Goal: Feedback & Contribution: Contribute content

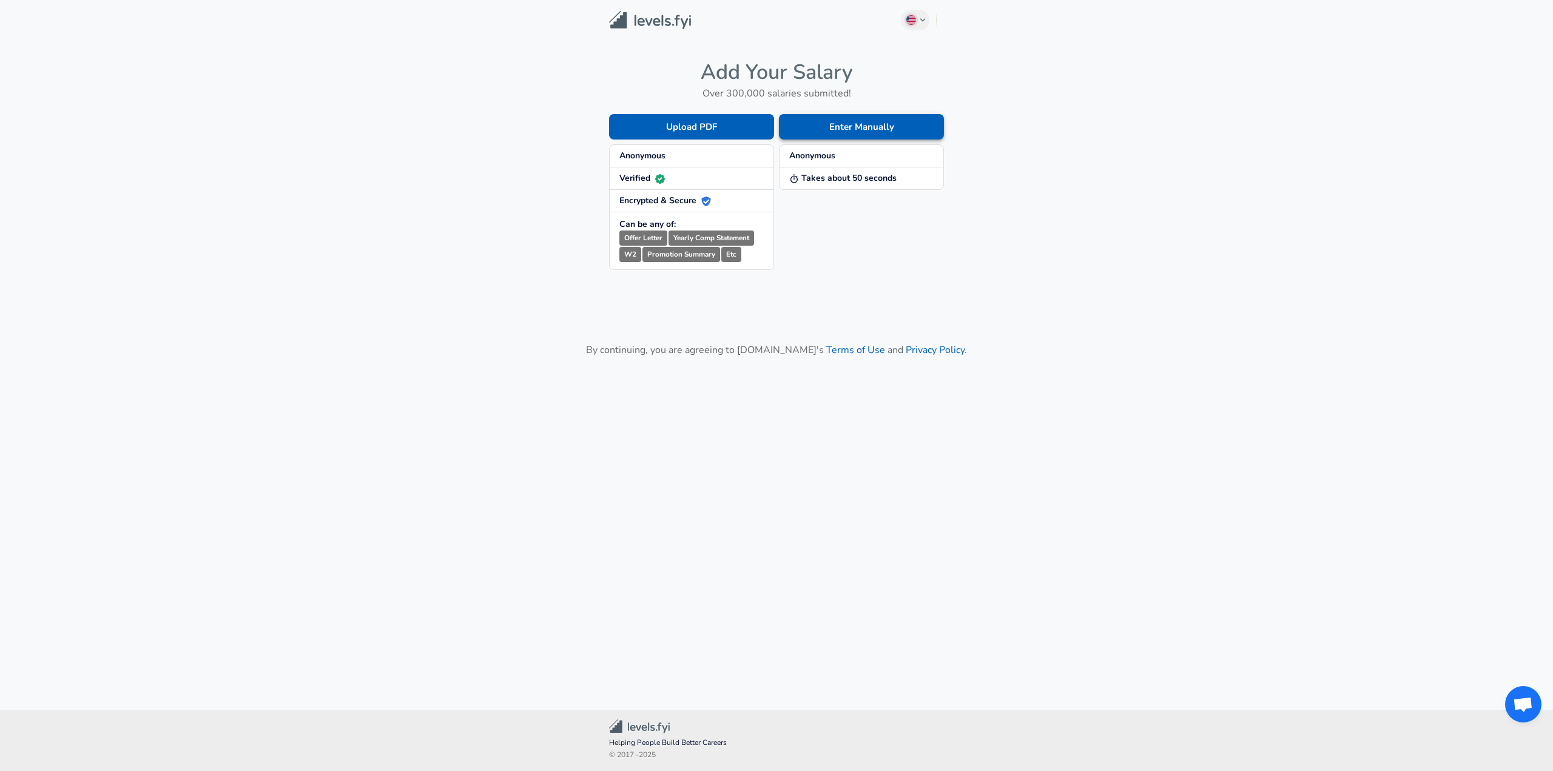
click at [818, 135] on button "Enter Manually" at bounding box center [861, 126] width 165 height 25
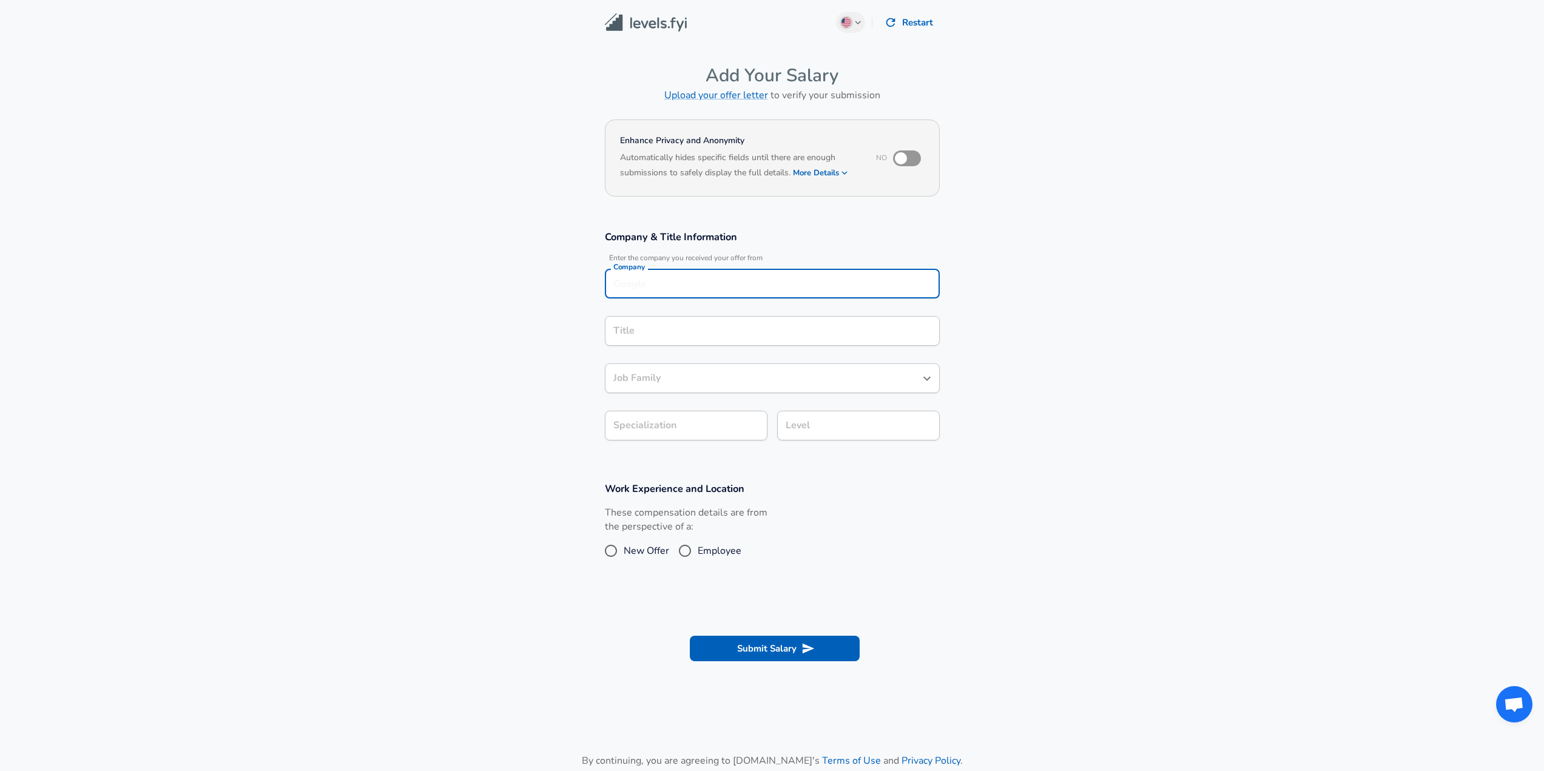
scroll to position [12, 0]
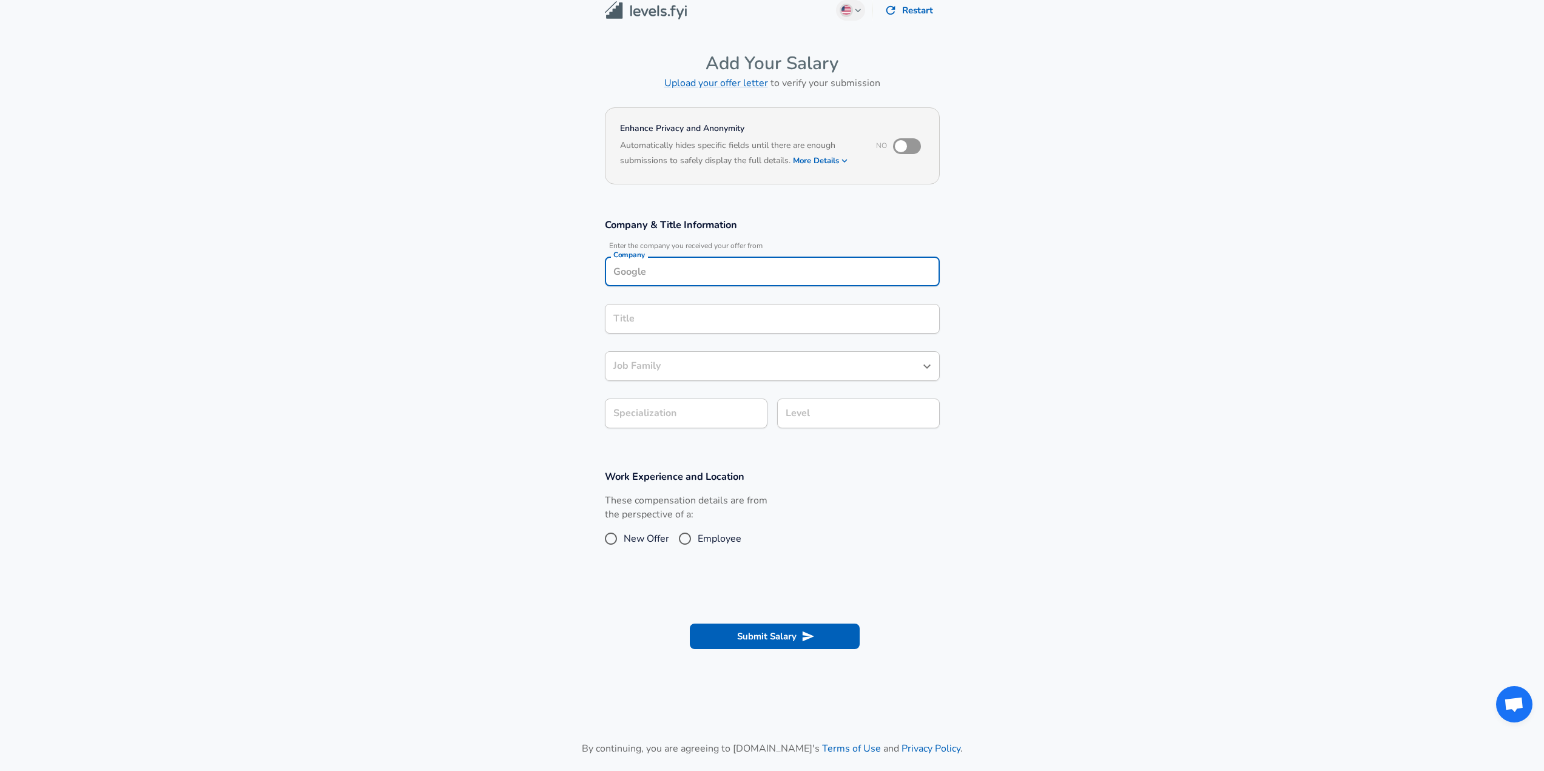
click at [699, 283] on div "Company" at bounding box center [772, 272] width 335 height 30
click at [684, 302] on li "Tenable" at bounding box center [772, 300] width 335 height 18
type input "Tenable"
click at [691, 315] on input "Title" at bounding box center [772, 318] width 324 height 19
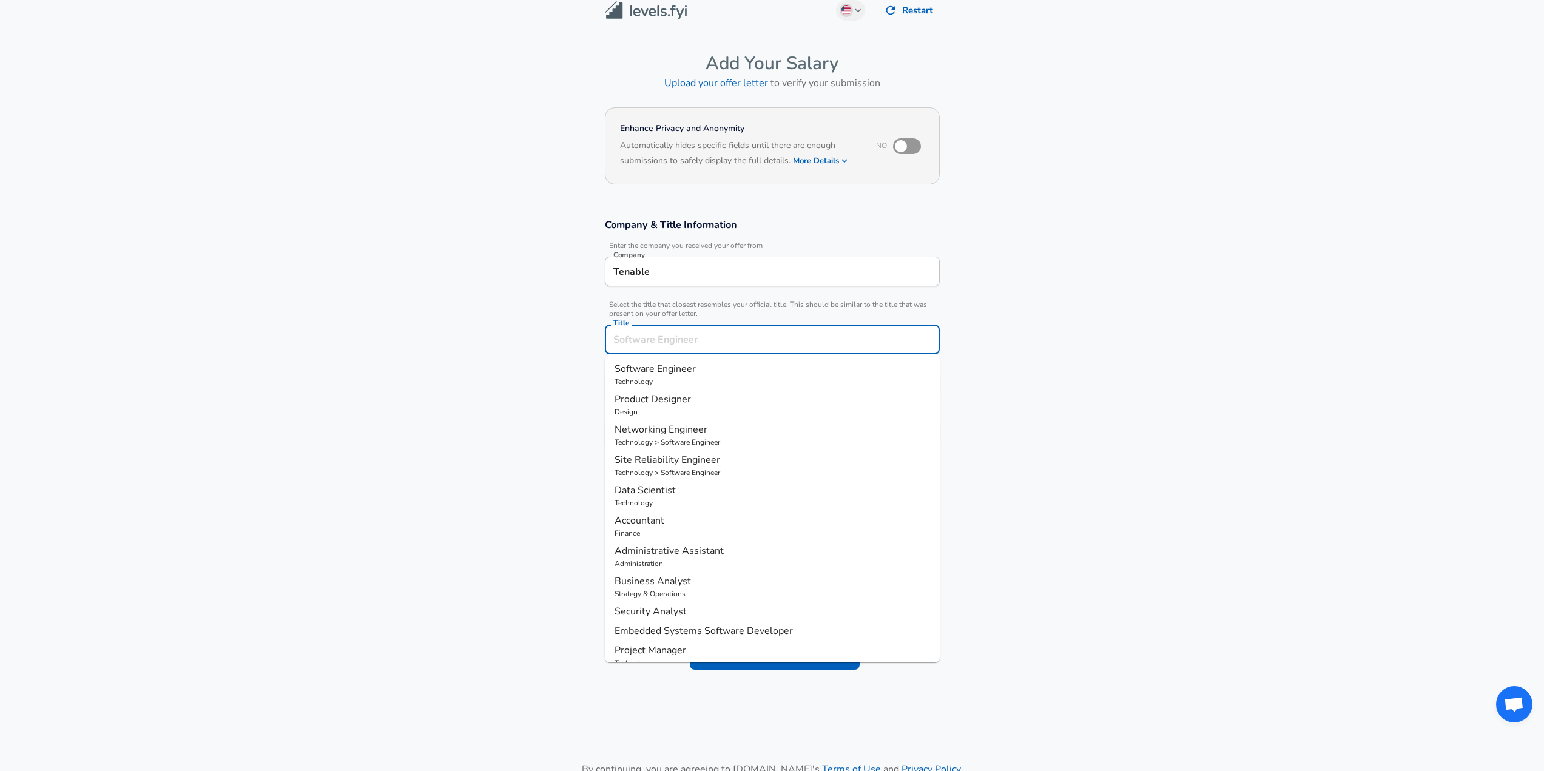
scroll to position [36, 0]
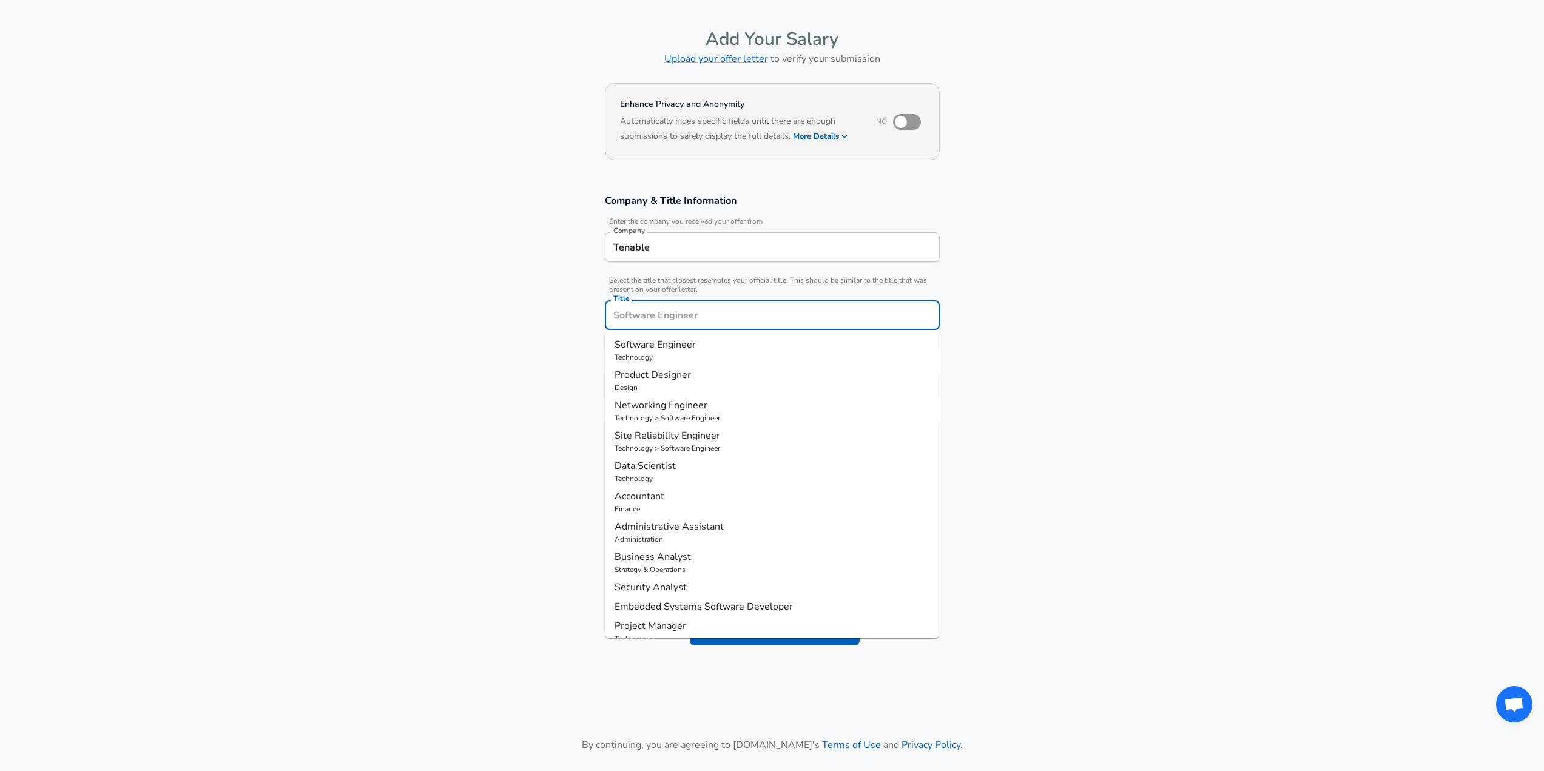
click at [679, 351] on p "Software Engineer" at bounding box center [771, 344] width 315 height 15
type input "Software Engineer"
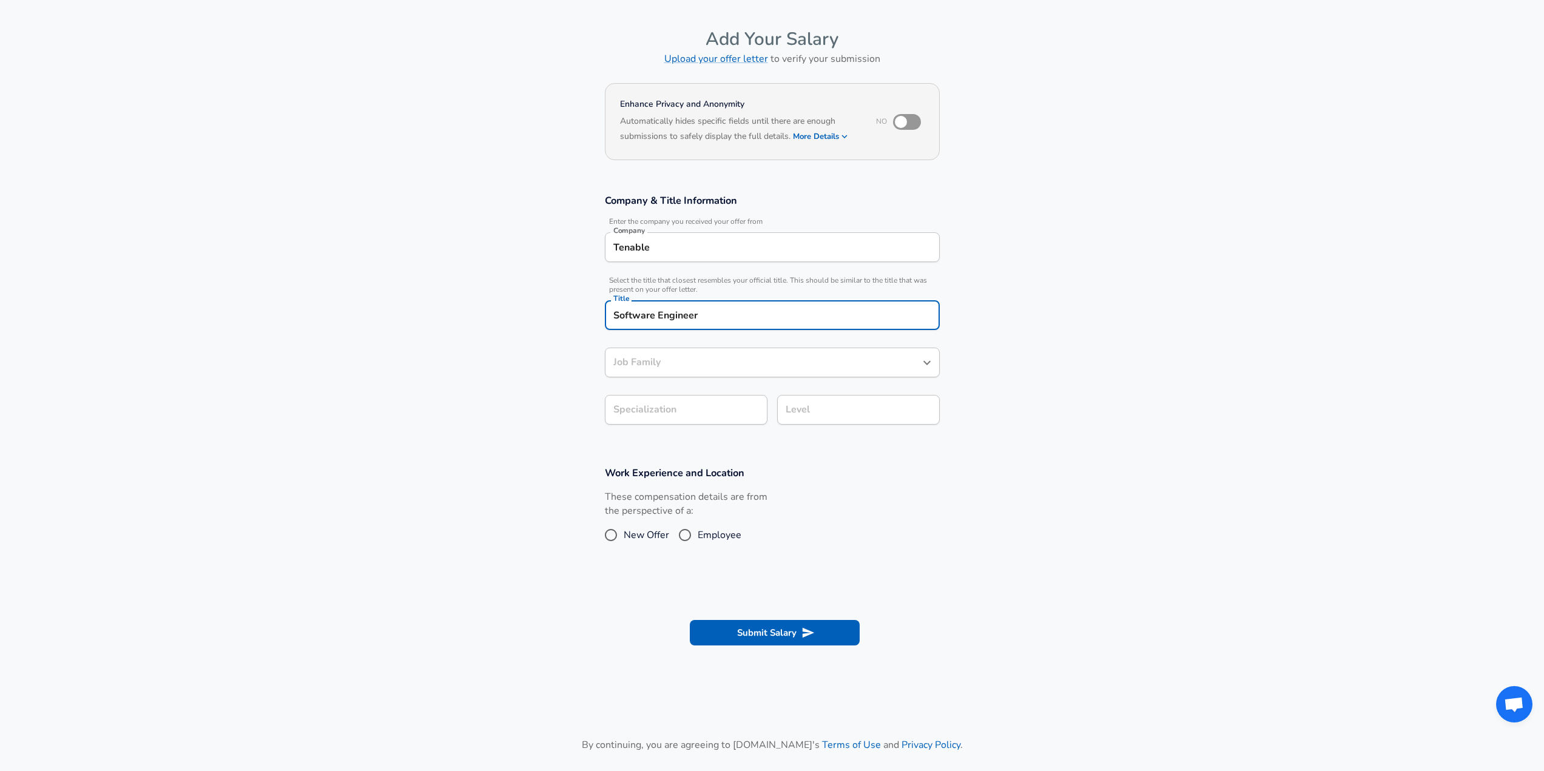
type input "Software Engineer"
click at [702, 414] on body "English ([GEOGRAPHIC_DATA]) Change Restart Add Your Salary Upload your offer le…" at bounding box center [772, 349] width 1544 height 771
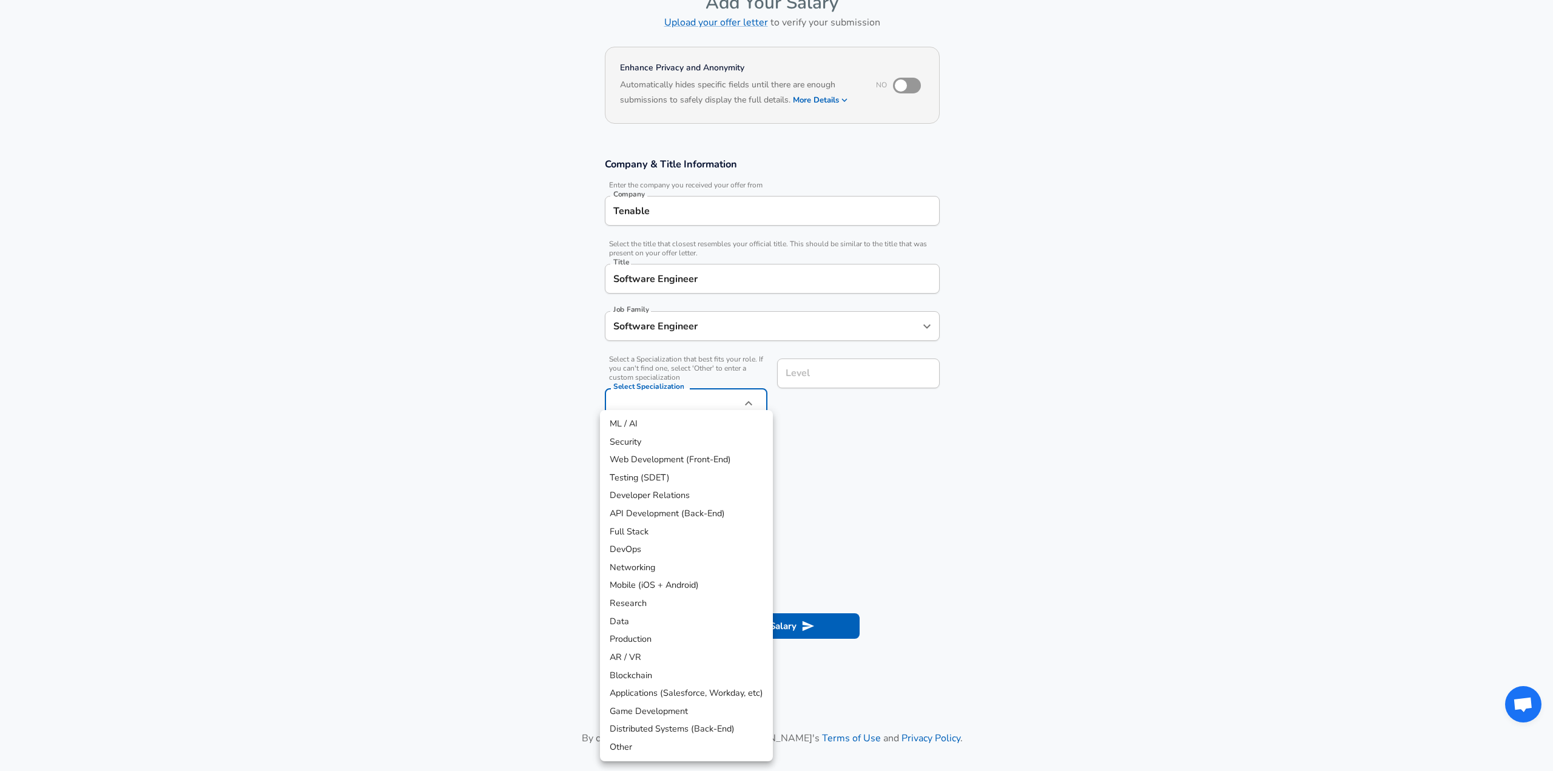
drag, startPoint x: 677, startPoint y: 536, endPoint x: 687, endPoint y: 527, distance: 13.8
click at [677, 537] on li "Full Stack" at bounding box center [686, 532] width 173 height 18
type input "Full Stack"
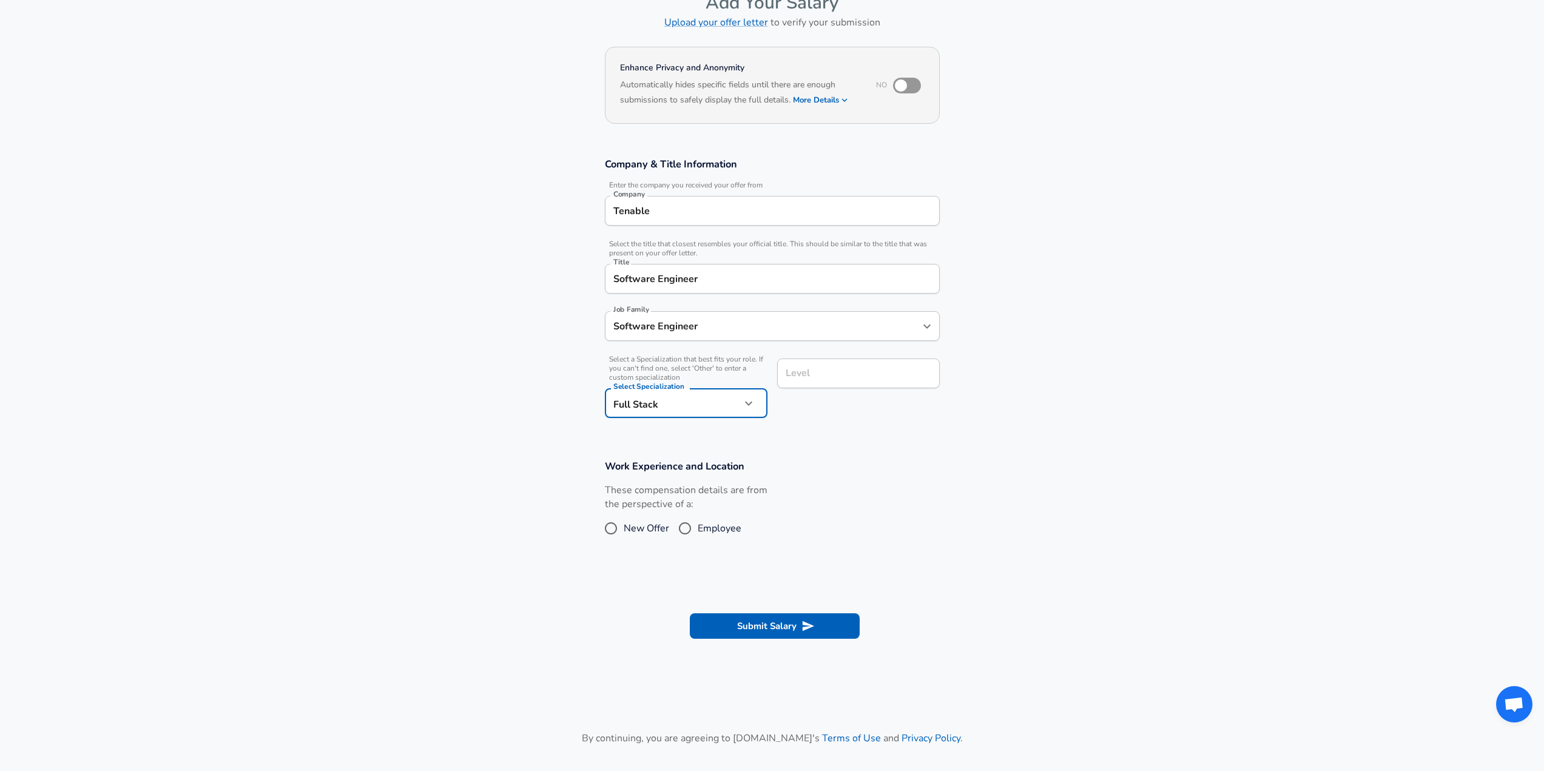
click at [837, 378] on input "Level" at bounding box center [858, 373] width 152 height 19
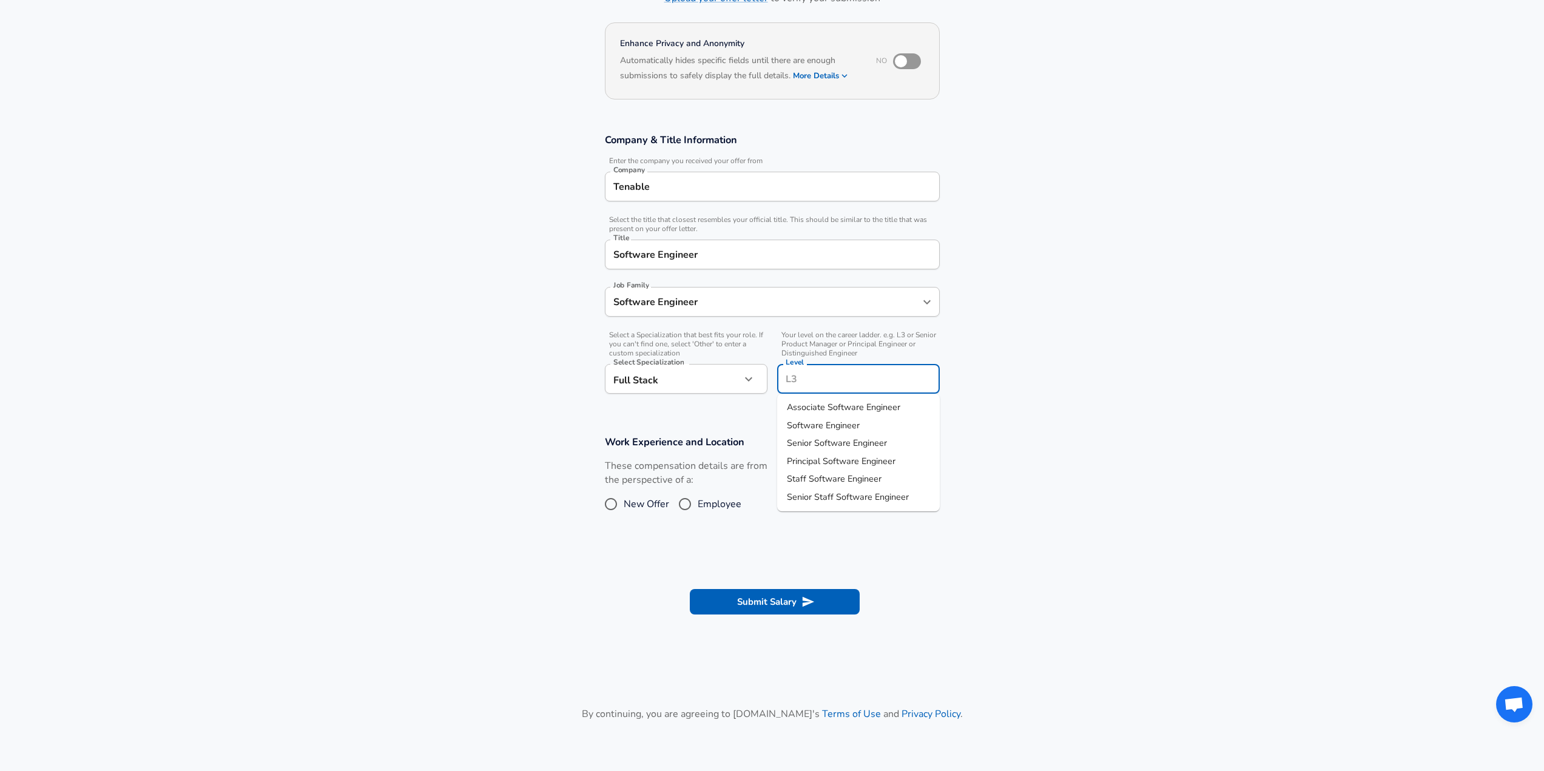
click at [870, 423] on li "Software Engineer" at bounding box center [858, 426] width 163 height 18
type input "Software Engineer"
click at [619, 505] on input "New Offer" at bounding box center [610, 503] width 25 height 19
radio input "true"
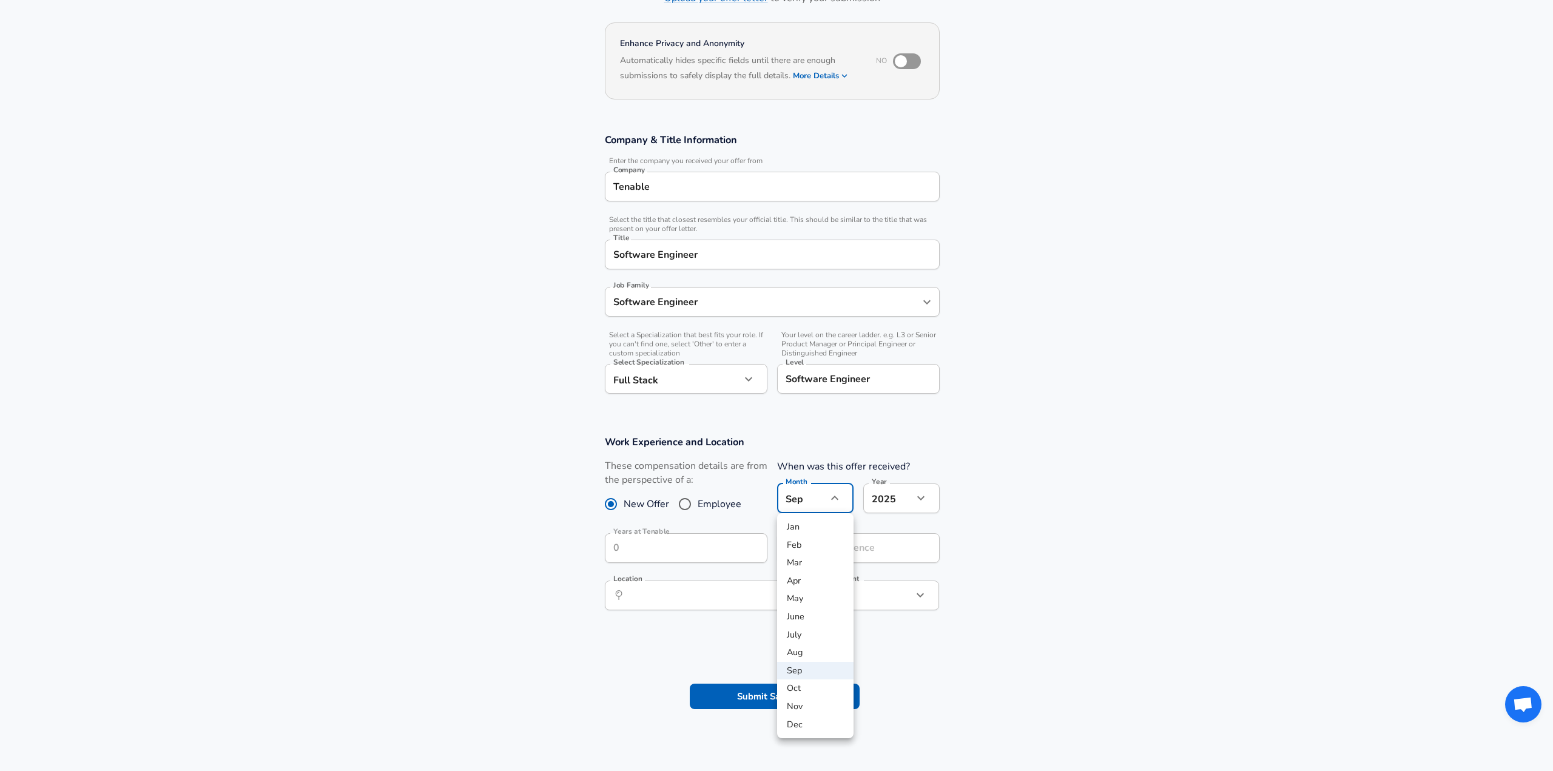
click at [819, 505] on body "English ([GEOGRAPHIC_DATA]) Change Restart Add Your Salary Upload your offer le…" at bounding box center [776, 288] width 1553 height 771
click at [815, 669] on li "Sep" at bounding box center [815, 671] width 76 height 18
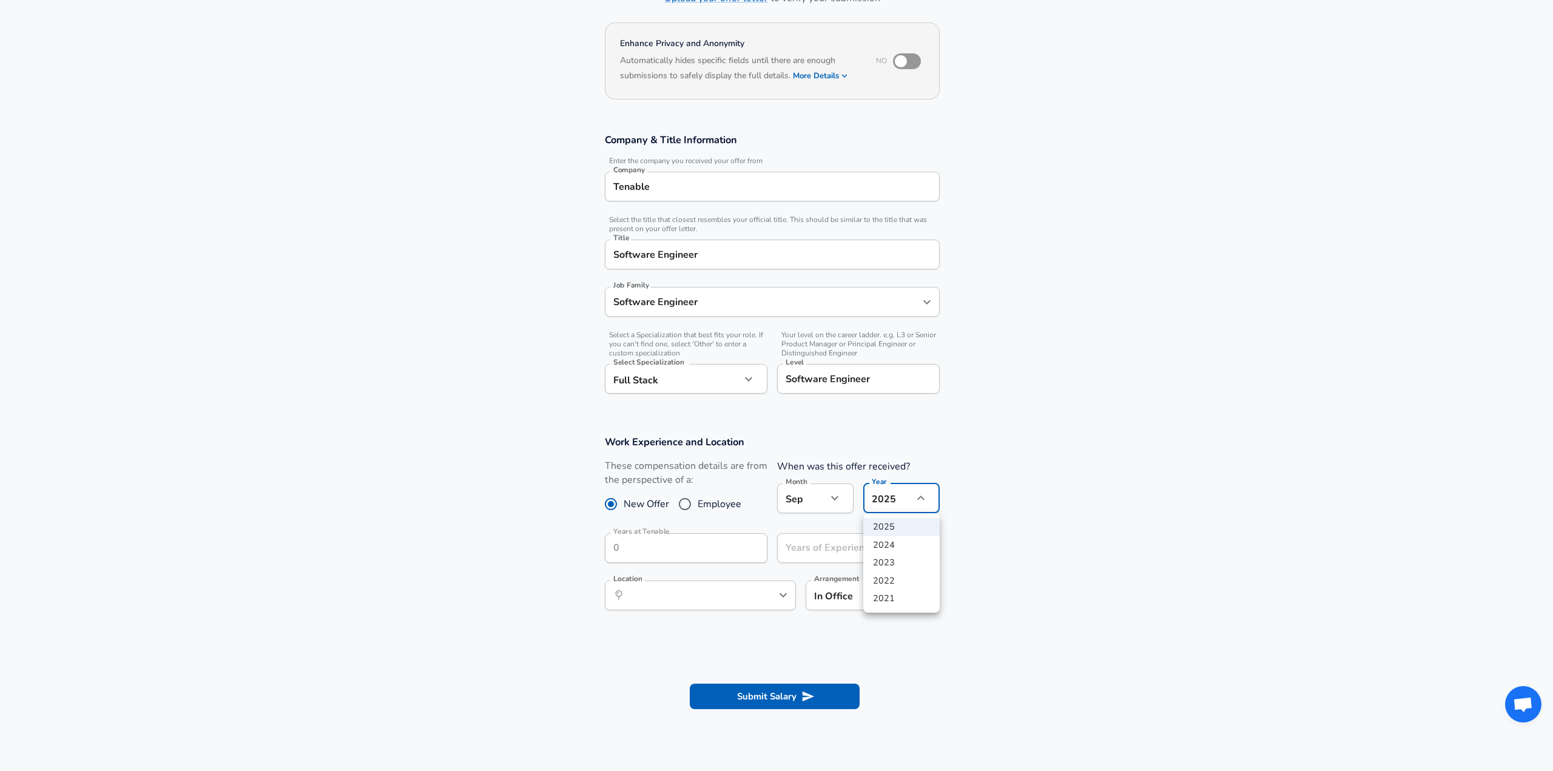
click at [887, 485] on body "English ([GEOGRAPHIC_DATA]) Change Restart Add Your Salary Upload your offer le…" at bounding box center [776, 288] width 1553 height 771
drag, startPoint x: 898, startPoint y: 526, endPoint x: 819, endPoint y: 540, distance: 79.4
click at [899, 527] on li "2025" at bounding box center [901, 527] width 76 height 18
click at [807, 546] on input "Years of Experience" at bounding box center [845, 548] width 136 height 30
type input "5"
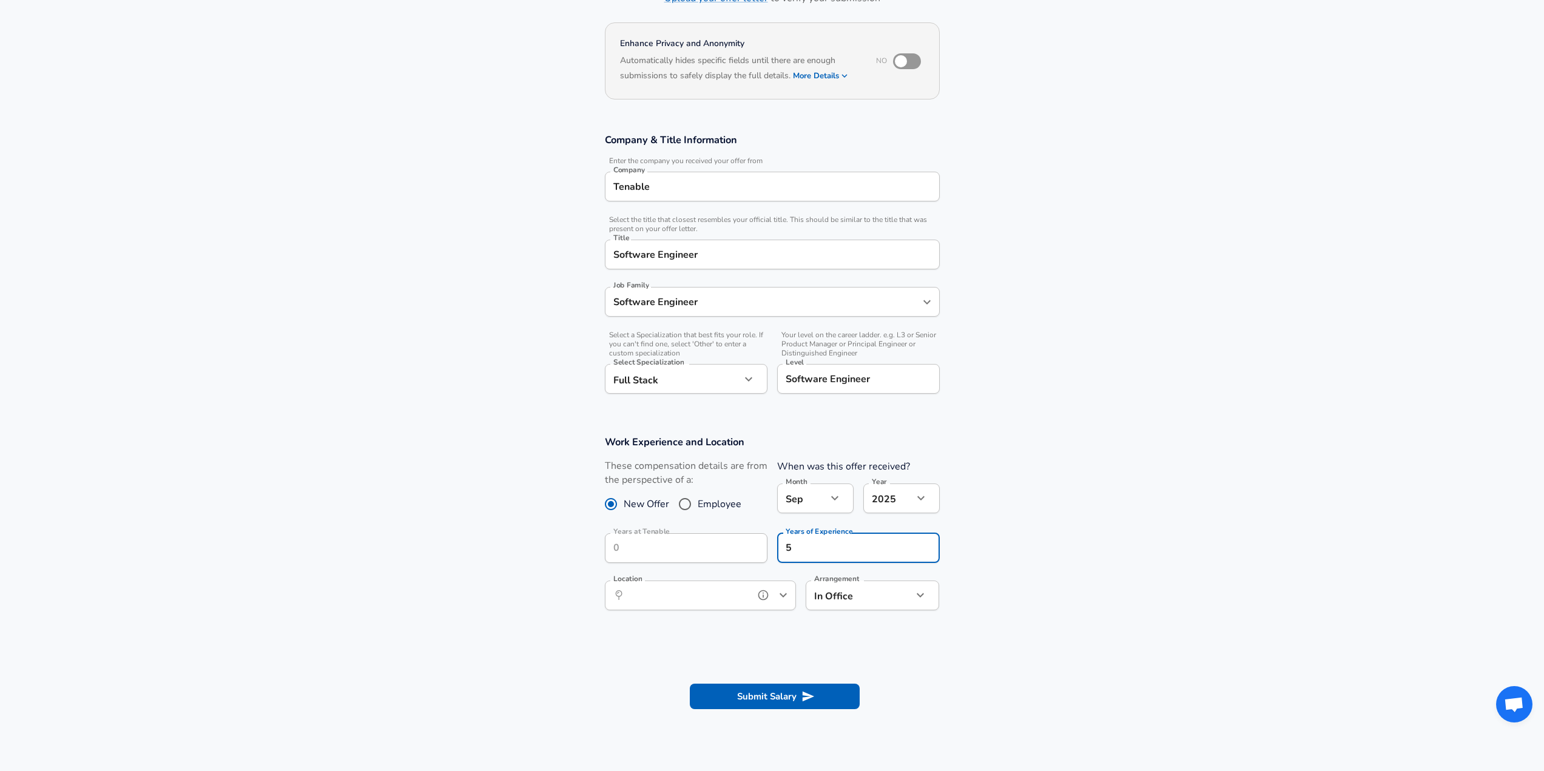
click at [711, 602] on input "Location" at bounding box center [687, 595] width 124 height 19
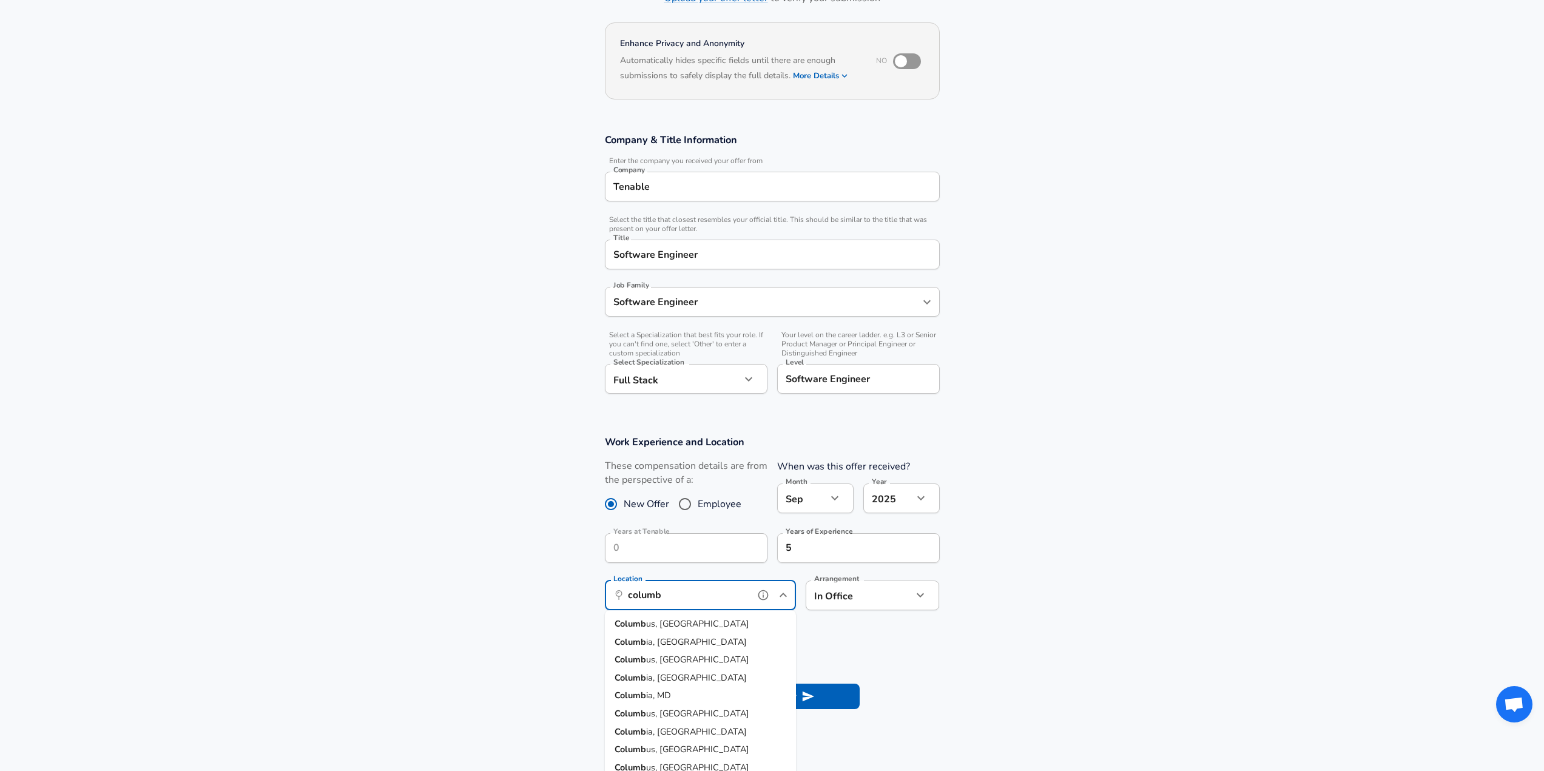
click at [701, 698] on li "Columb ia, MD" at bounding box center [700, 696] width 191 height 18
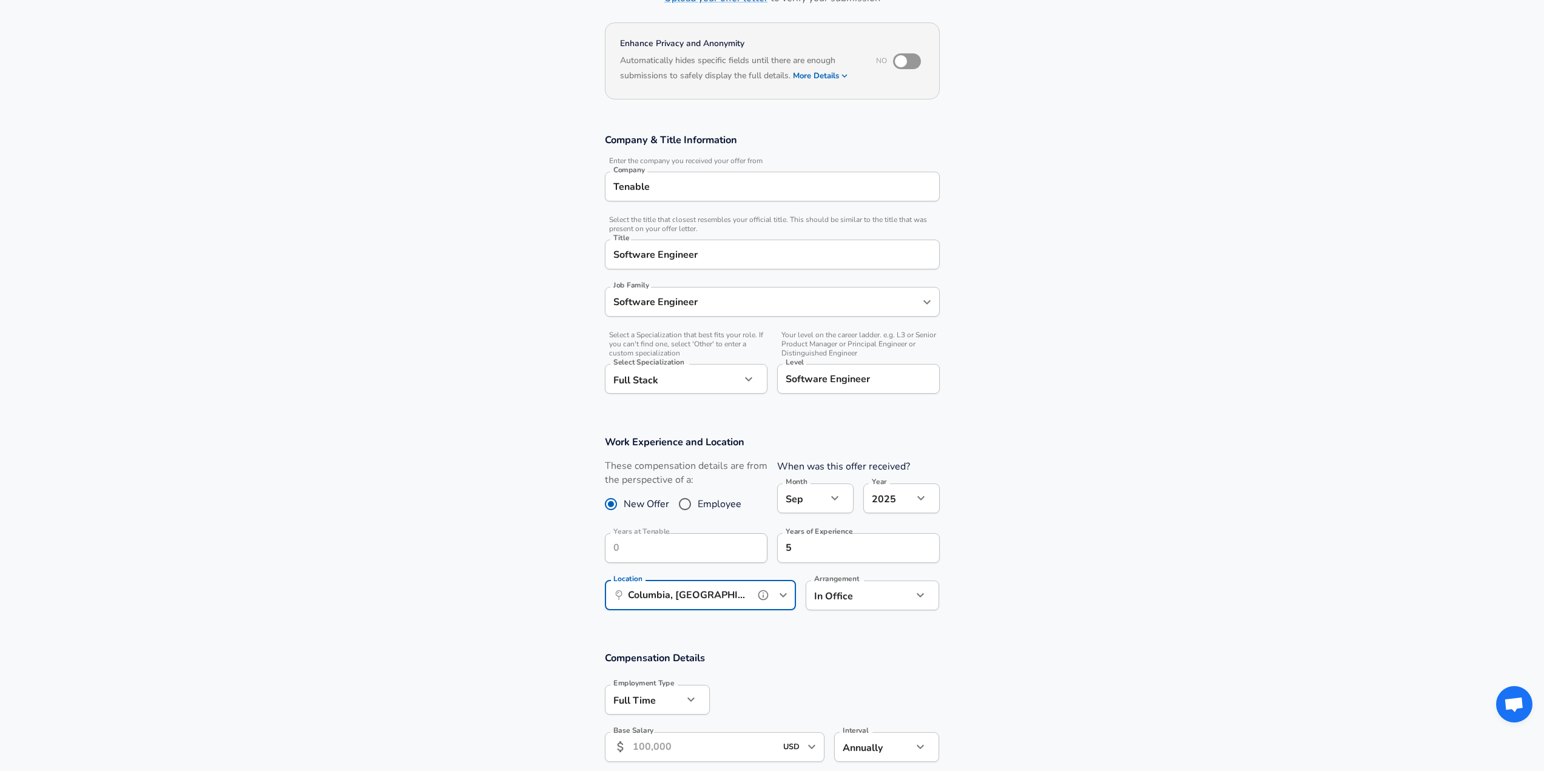
type input "Columbia, [GEOGRAPHIC_DATA]"
click at [856, 595] on body "English ([GEOGRAPHIC_DATA]) Change Restart Add Your Salary Upload your offer le…" at bounding box center [772, 288] width 1544 height 771
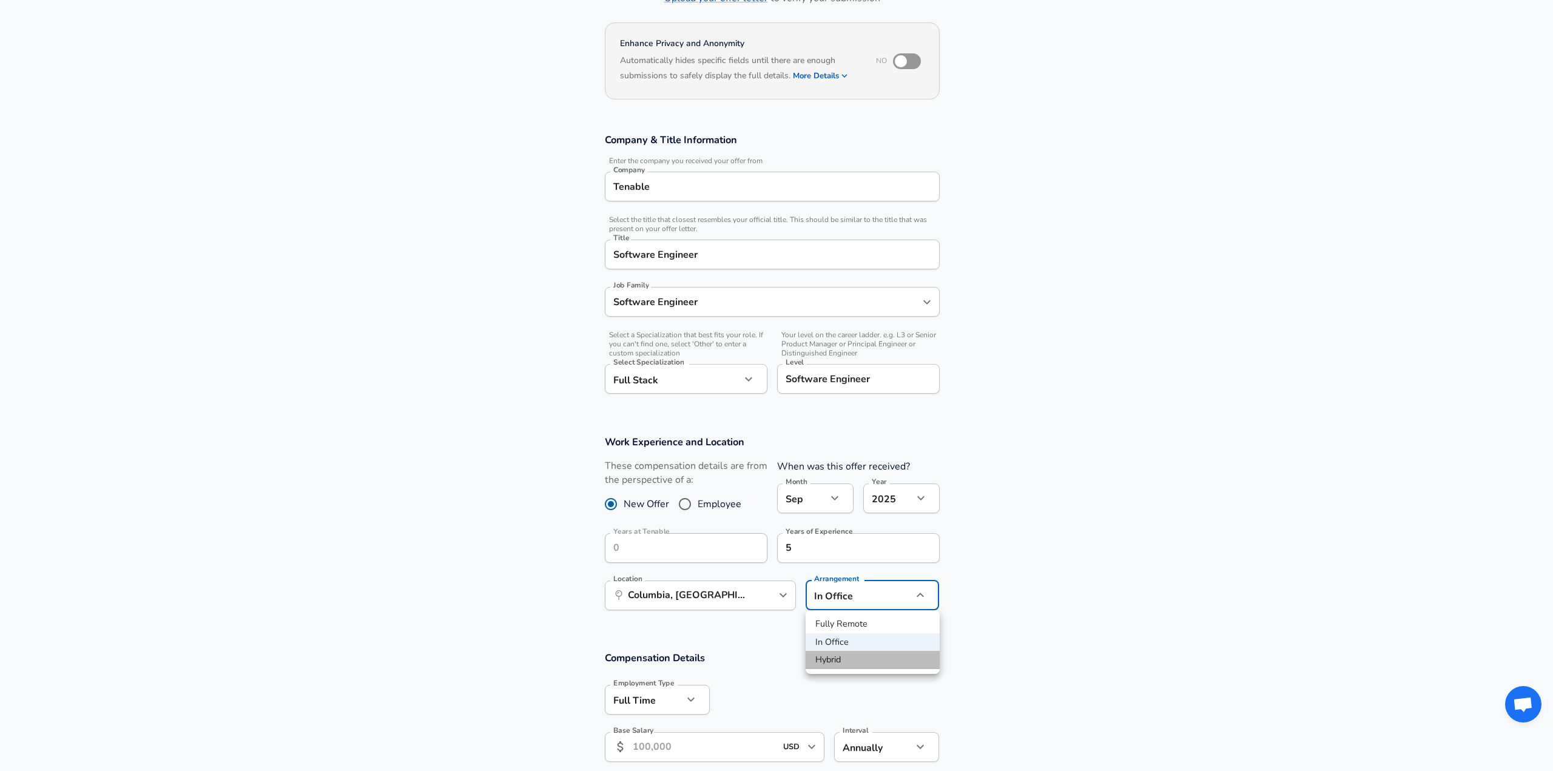
click at [847, 657] on li "Hybrid" at bounding box center [872, 660] width 134 height 18
type input "hybrid"
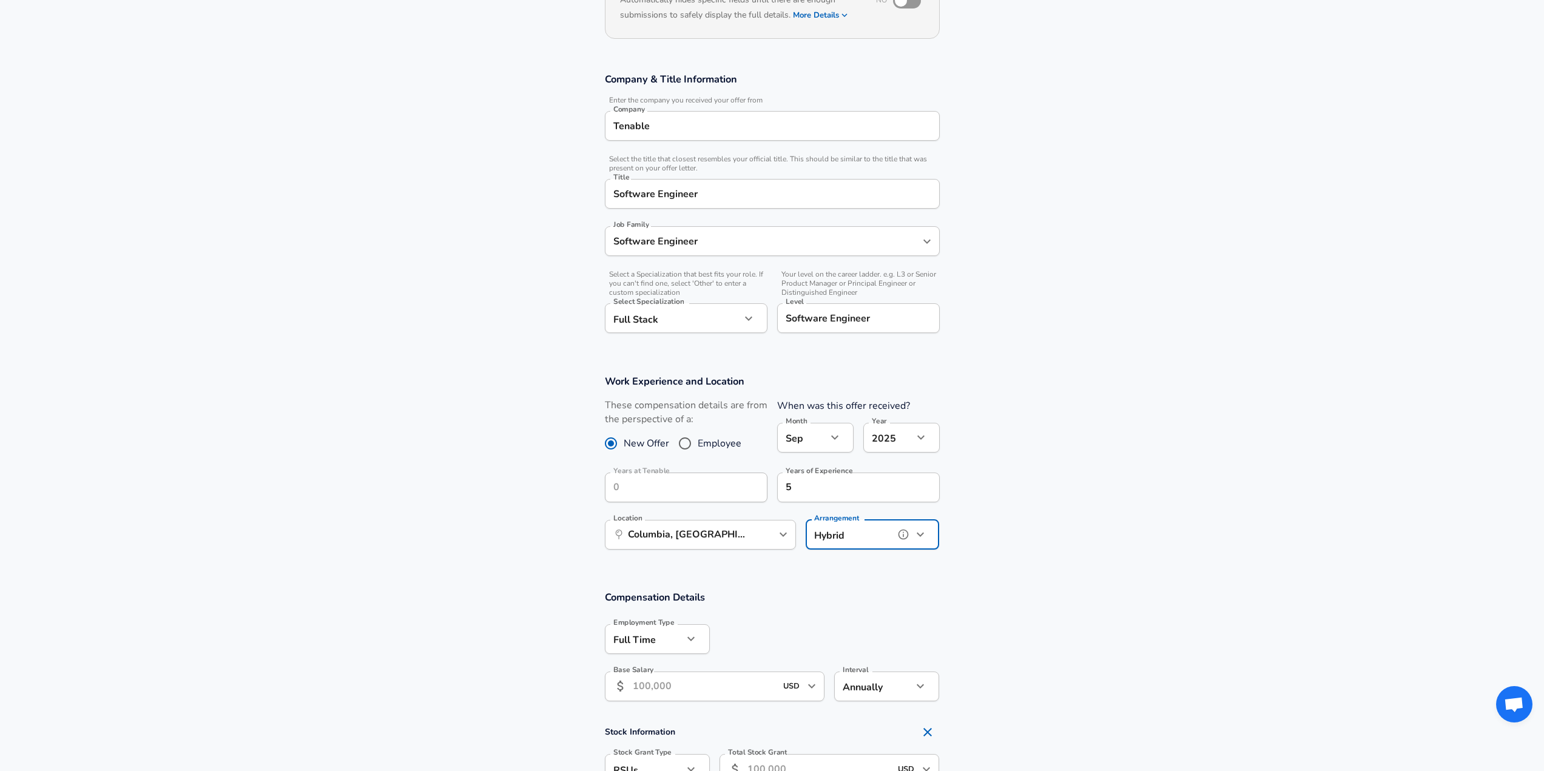
scroll to position [218, 0]
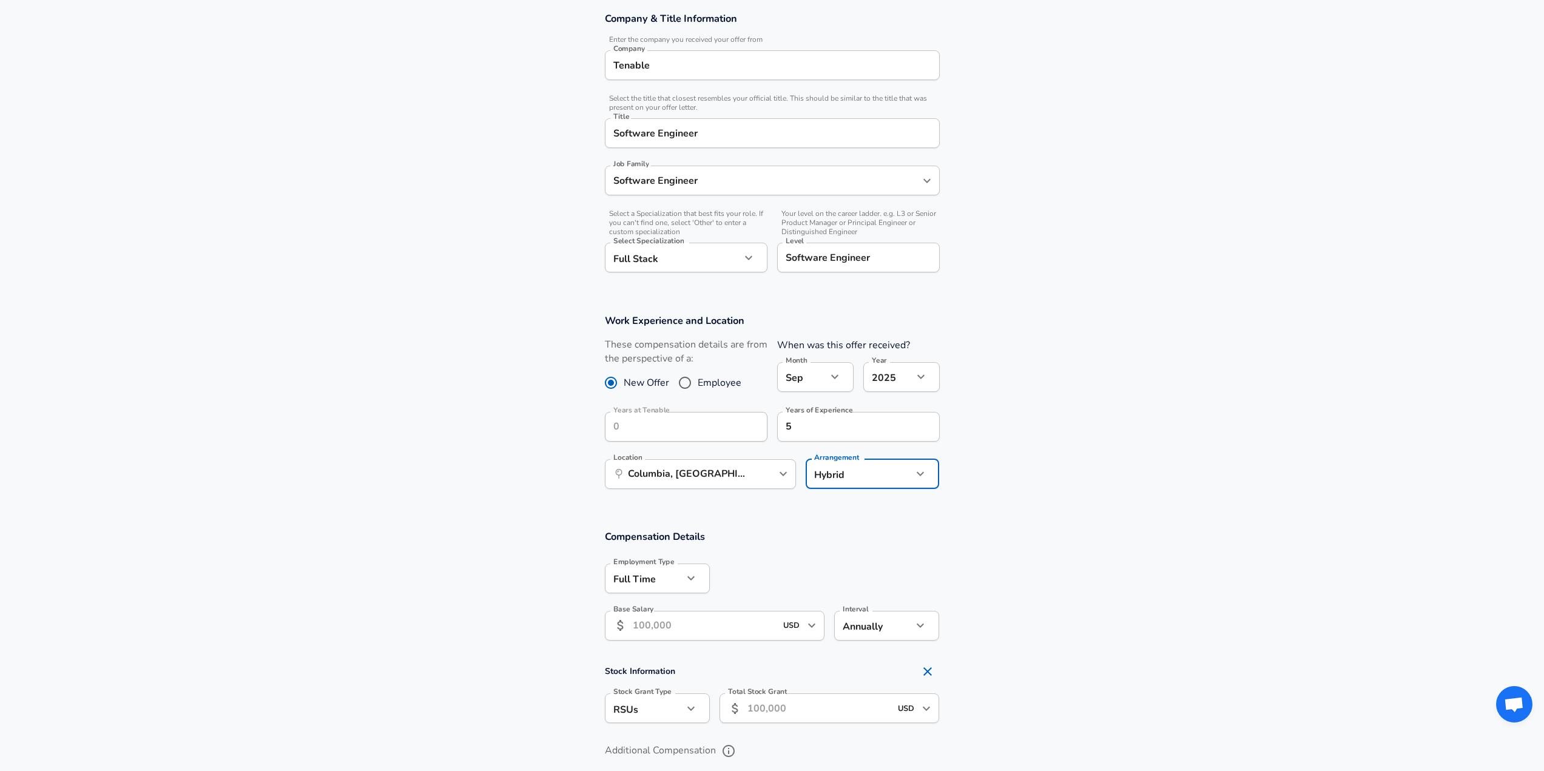
click at [712, 634] on input "Base Salary" at bounding box center [705, 626] width 144 height 30
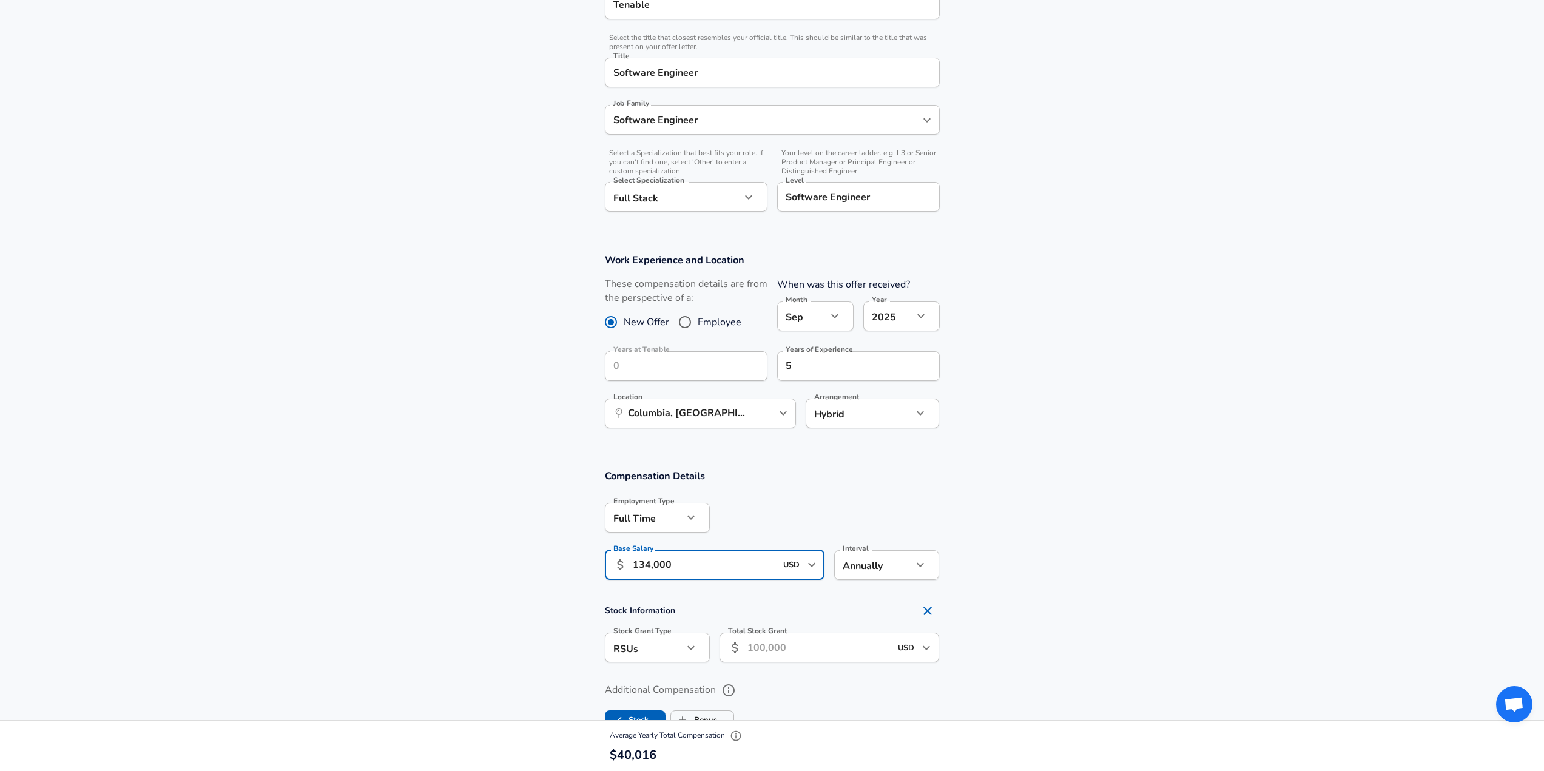
scroll to position [340, 0]
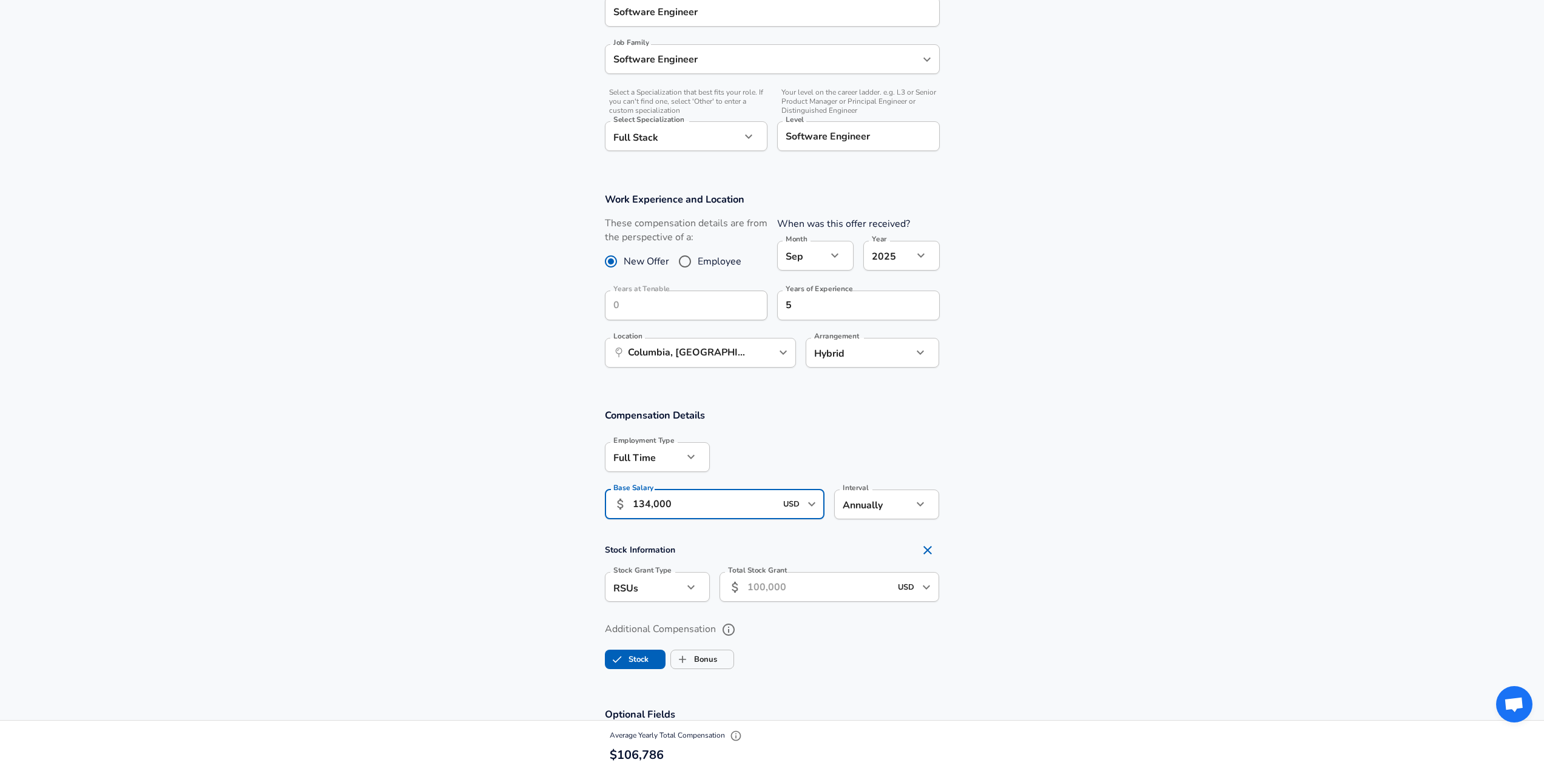
type input "134,000"
click at [756, 591] on input "Total Stock Grant" at bounding box center [819, 587] width 144 height 30
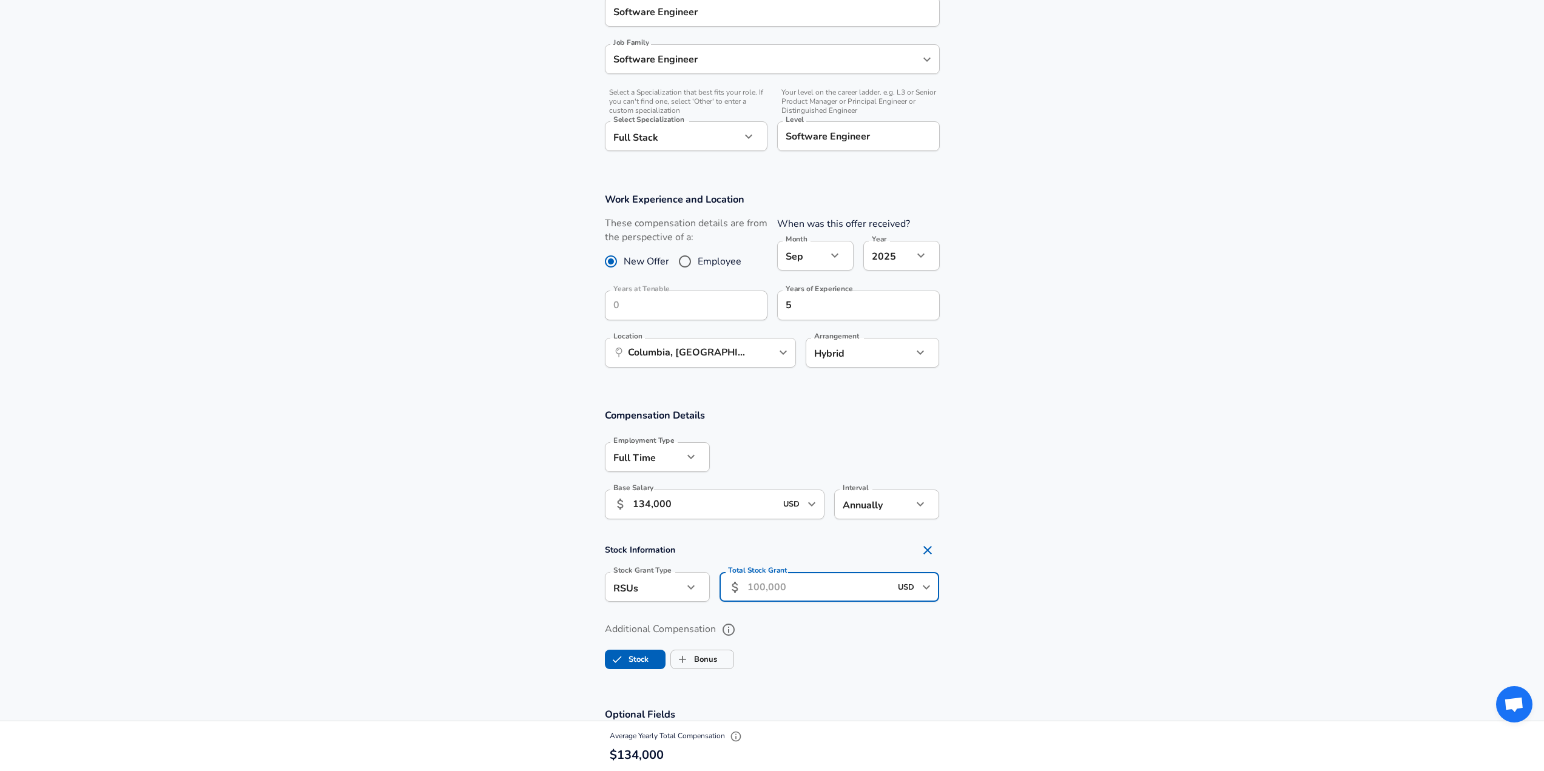
scroll to position [400, 0]
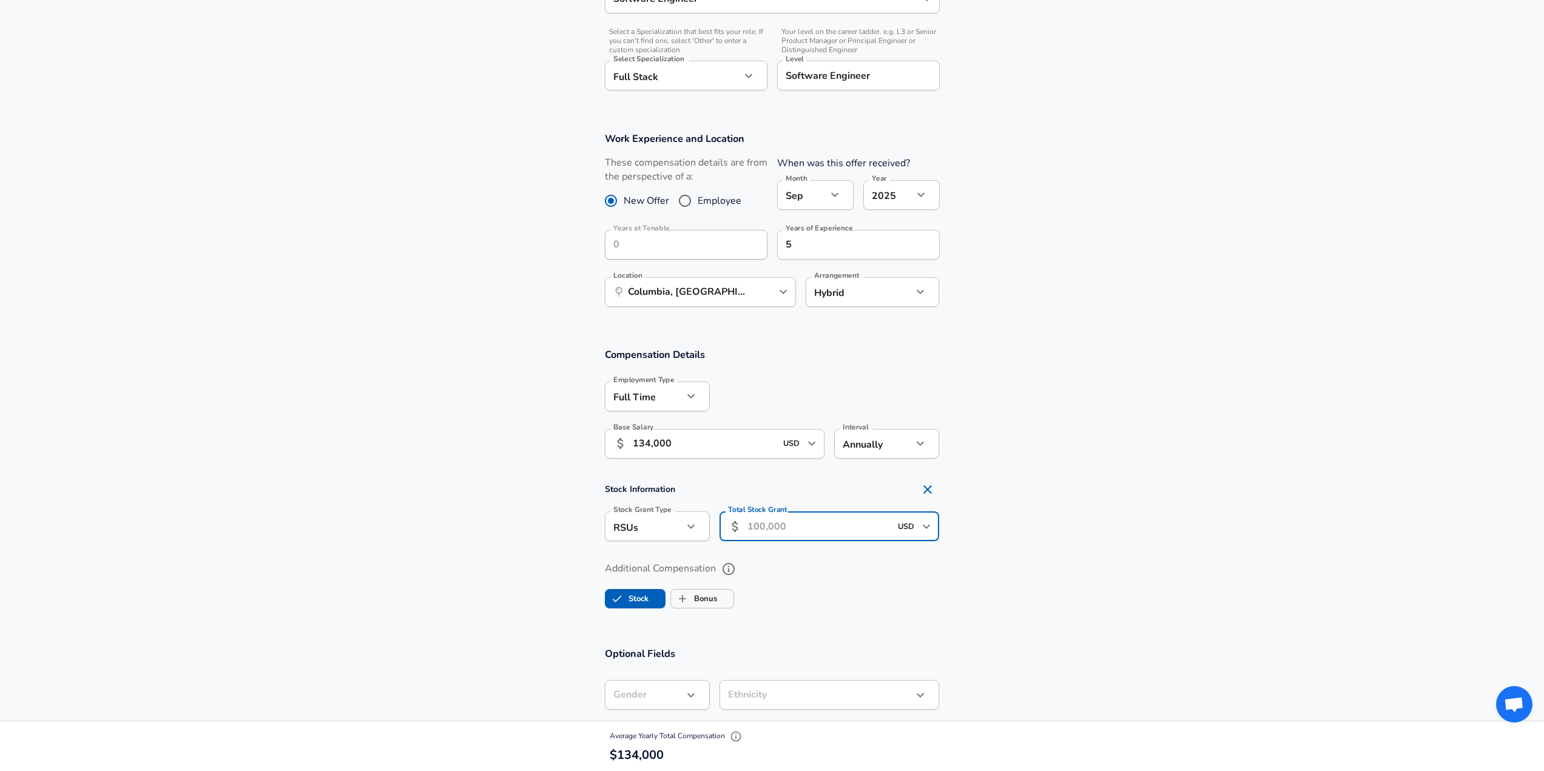
click at [788, 534] on input "Total Stock Grant" at bounding box center [819, 526] width 144 height 30
type input "2"
type input "4"
type input "35,000"
click at [863, 631] on div "Additional Compensation Stock Bonus" at bounding box center [772, 604] width 335 height 55
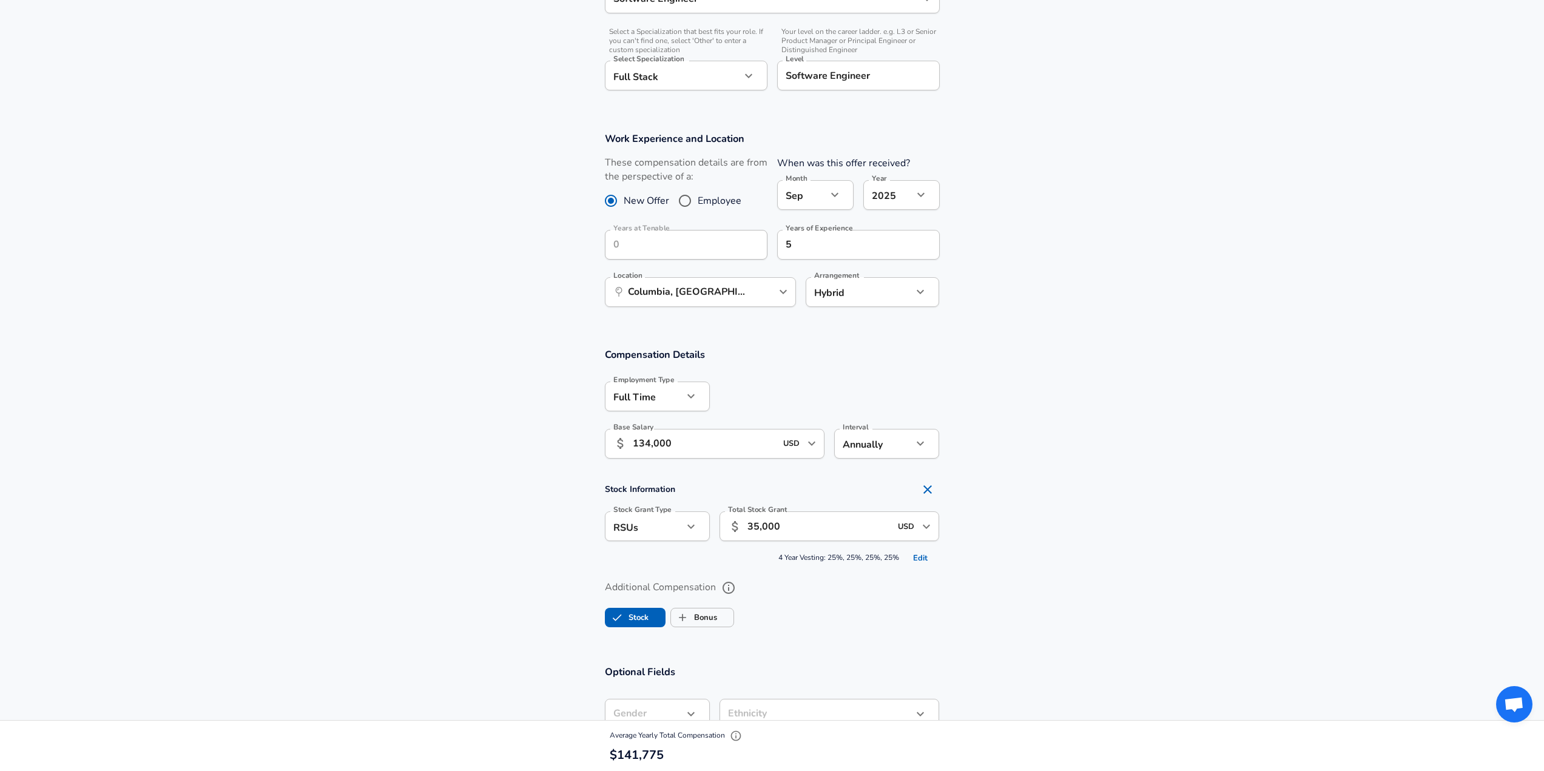
scroll to position [522, 0]
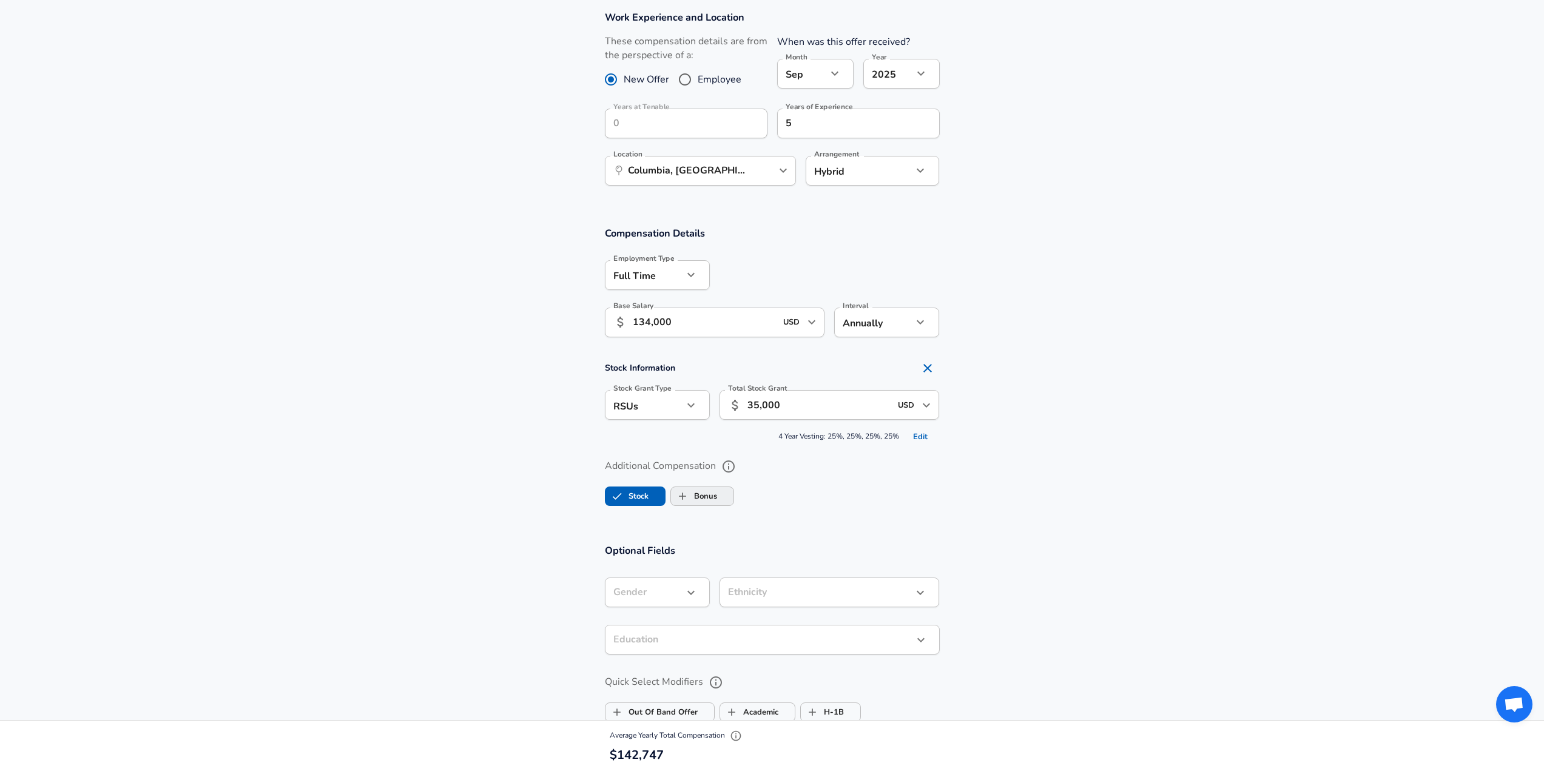
click at [704, 500] on label "Bonus" at bounding box center [694, 496] width 46 height 23
checkbox input "true"
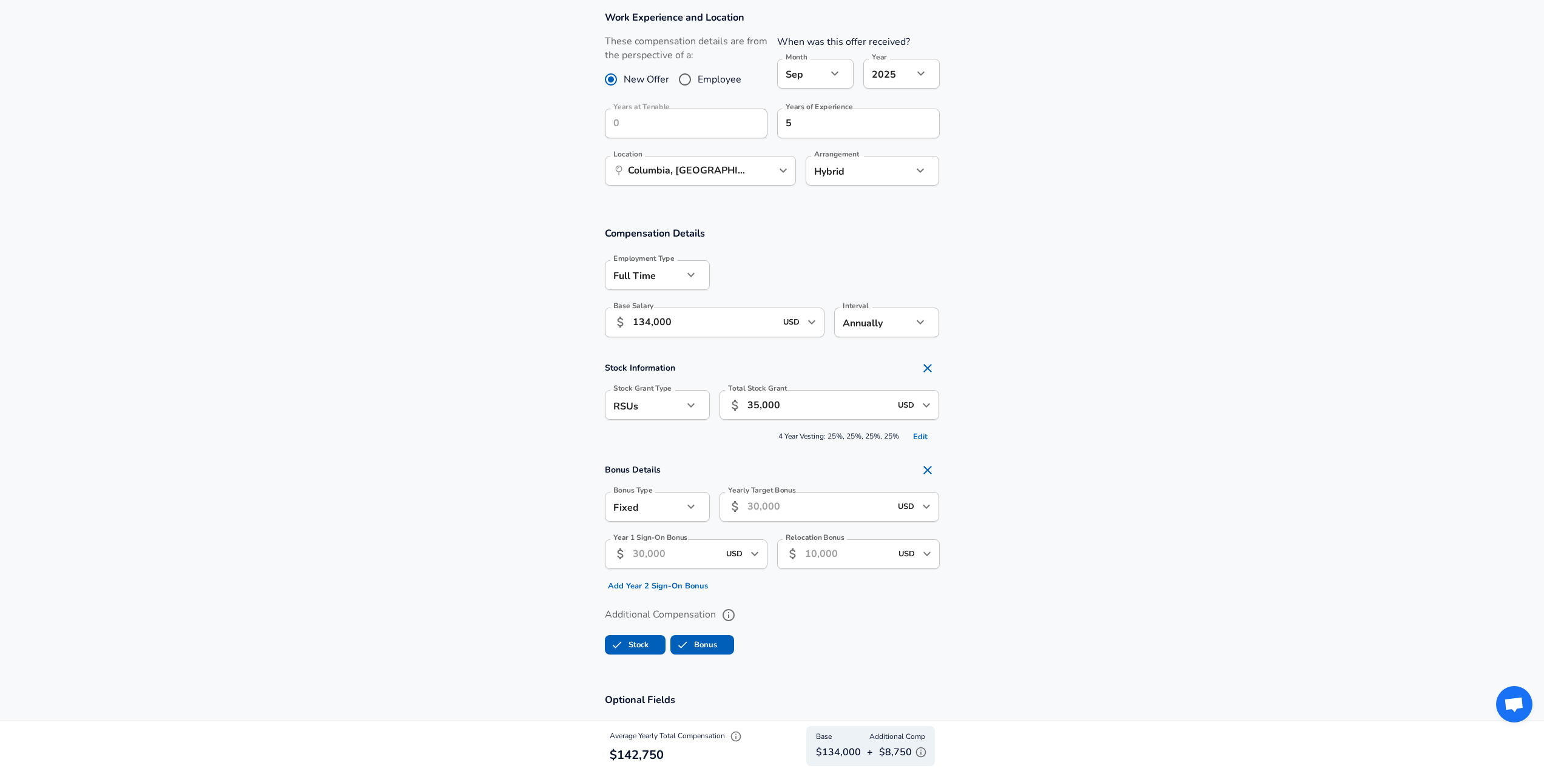
scroll to position [582, 0]
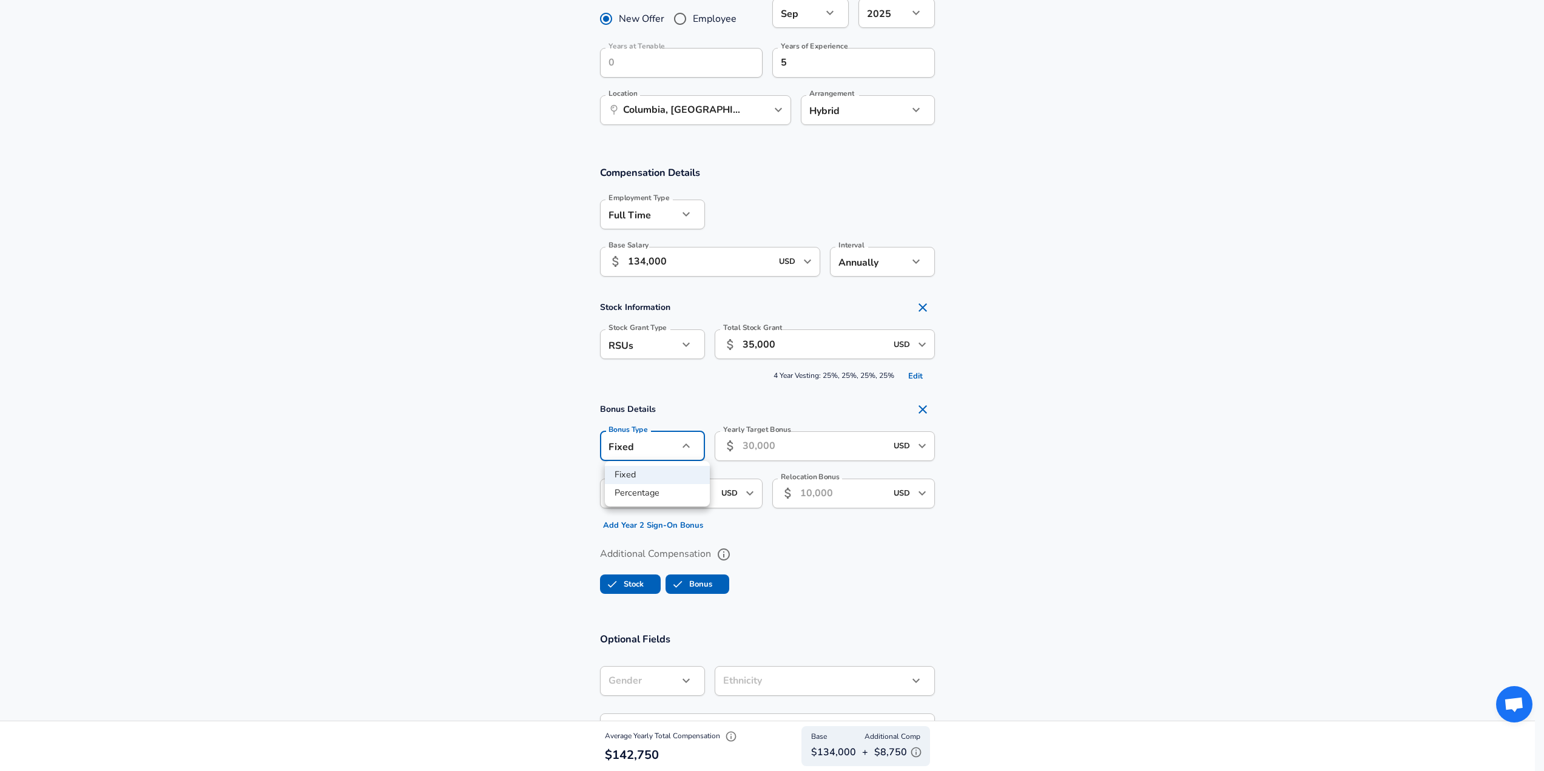
click at [684, 498] on li "Percentage" at bounding box center [657, 493] width 105 height 18
type input "percentage"
click at [807, 454] on input "Yearly Target Bonus Percent" at bounding box center [815, 446] width 192 height 30
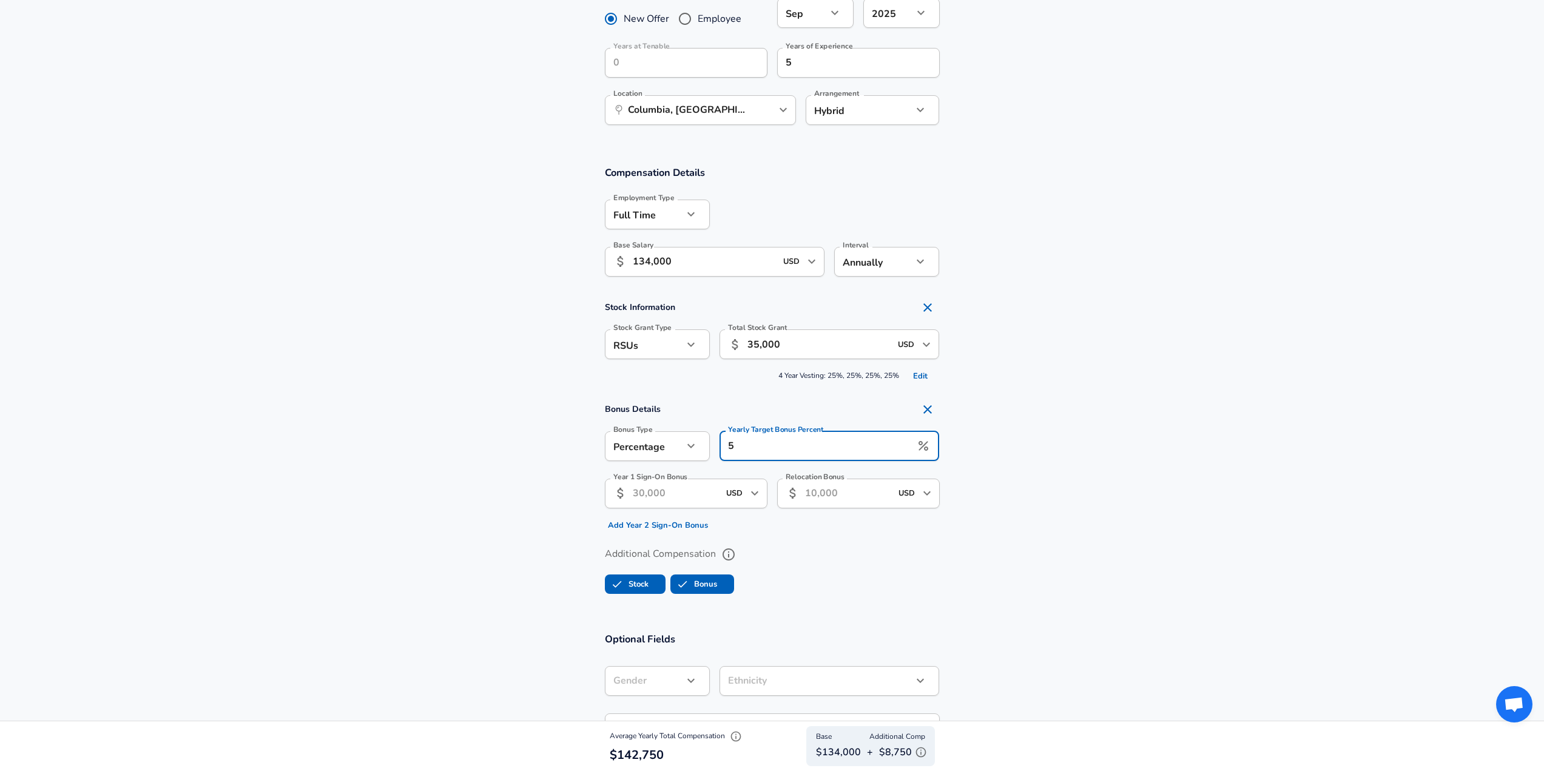
type input "5"
click at [850, 552] on label "Additional Compensation" at bounding box center [772, 554] width 335 height 21
click at [739, 552] on button "Additional Compensation" at bounding box center [728, 554] width 21 height 21
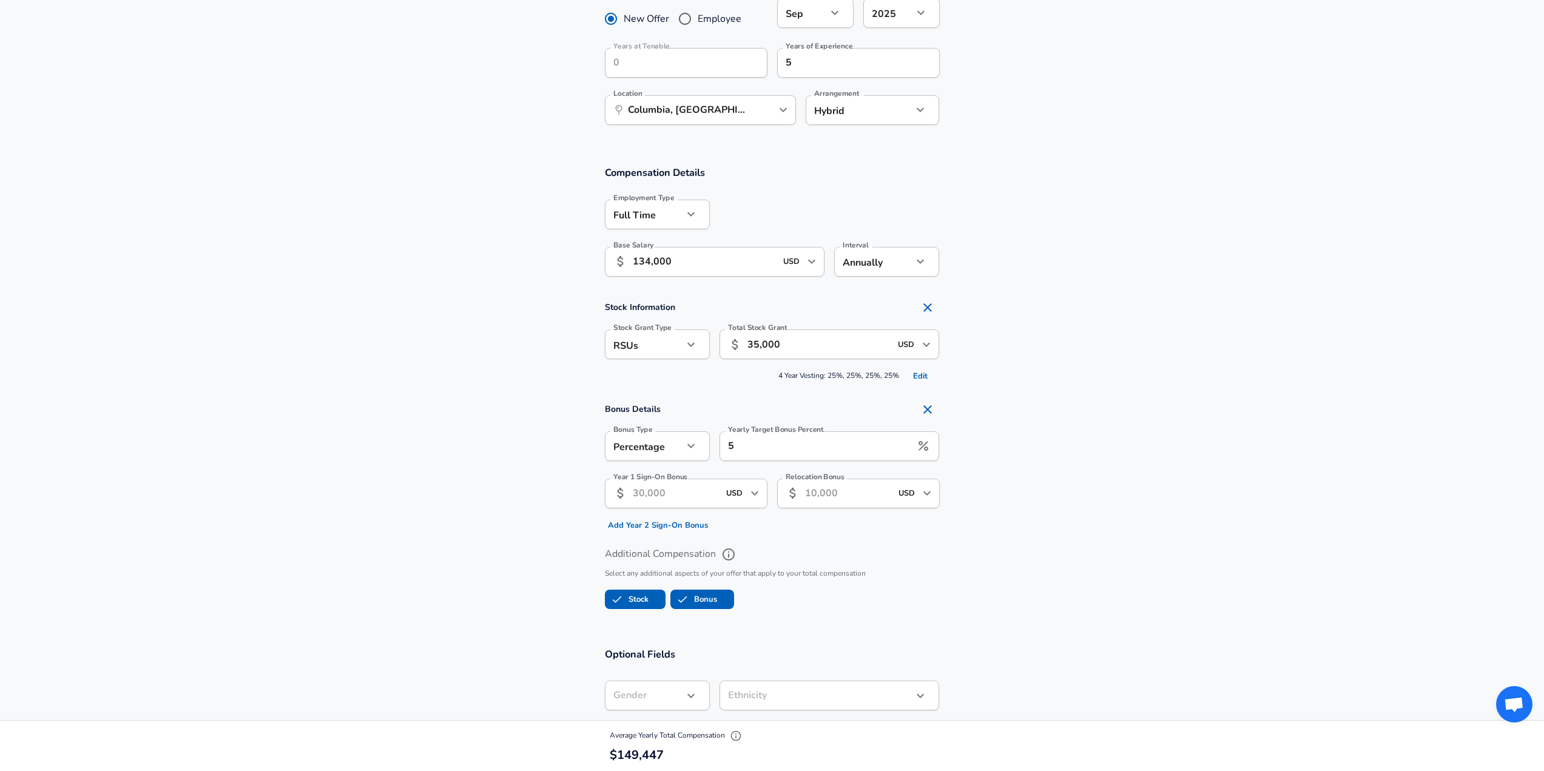
click at [684, 494] on input "Year 1 Sign-On Bonus" at bounding box center [676, 494] width 86 height 30
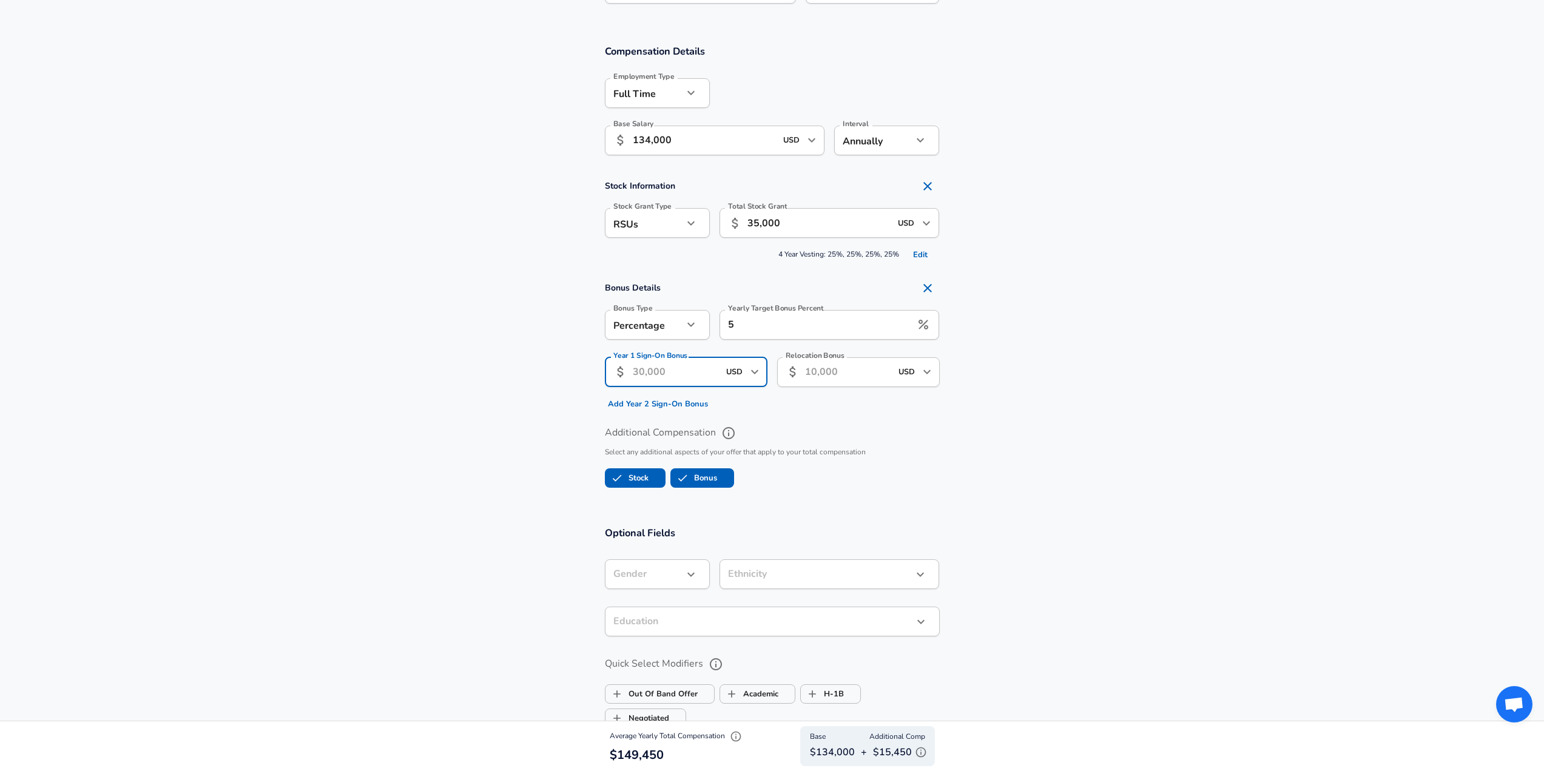
click at [647, 476] on label "Stock" at bounding box center [626, 477] width 43 height 23
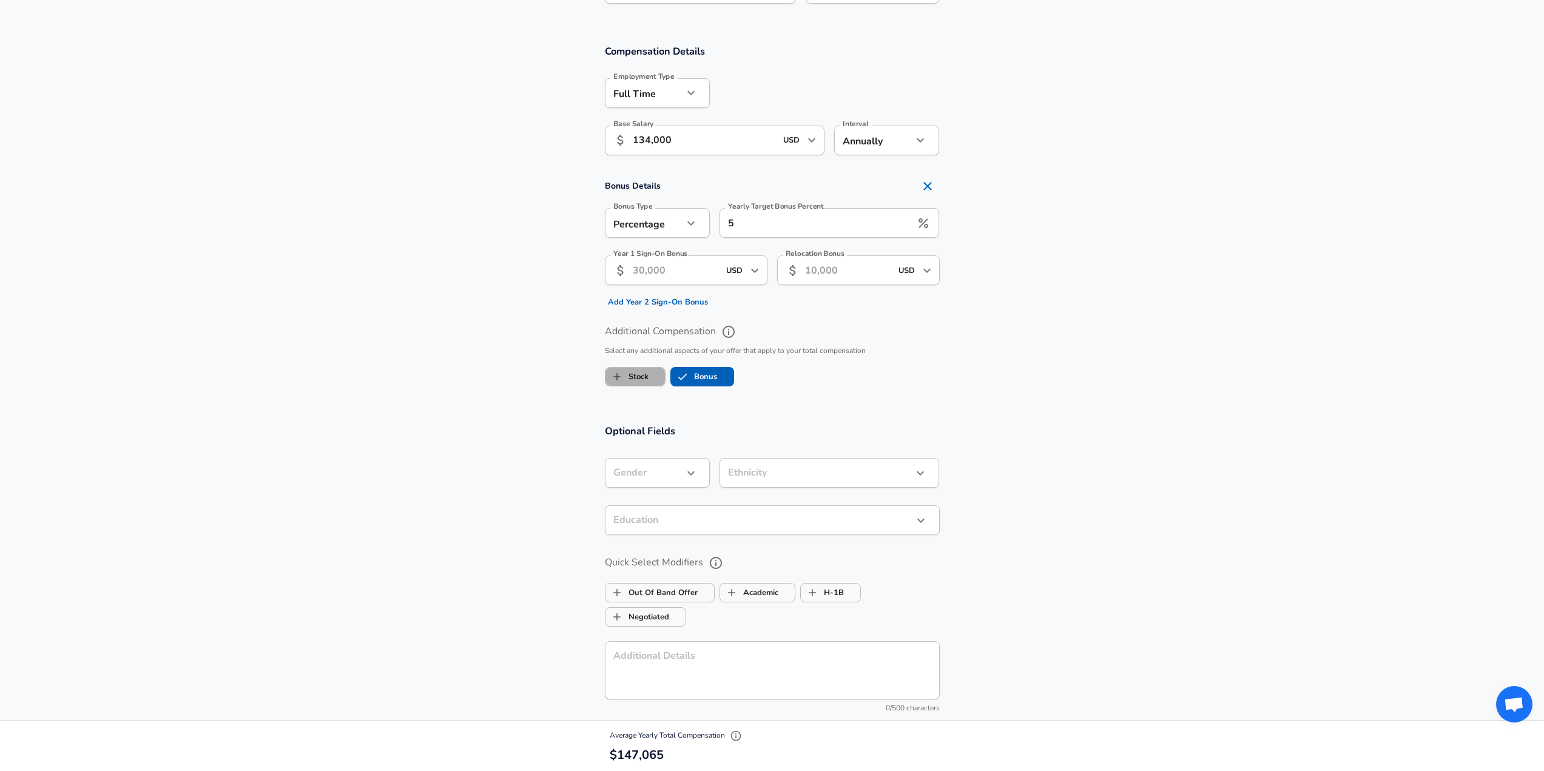
click at [643, 371] on label "Stock" at bounding box center [626, 376] width 43 height 23
checkbox input "true"
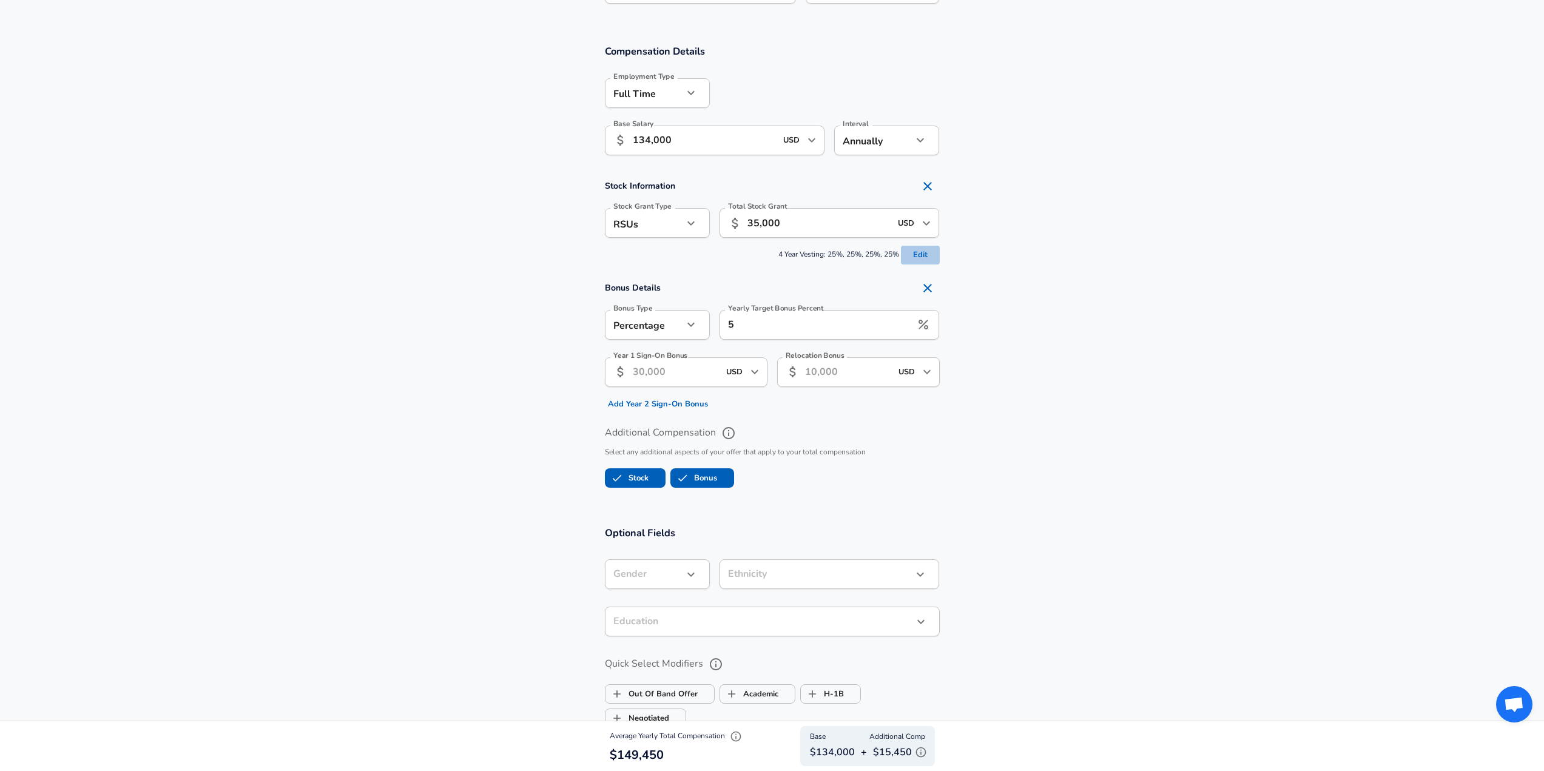
click at [915, 254] on button "Edit" at bounding box center [920, 255] width 39 height 19
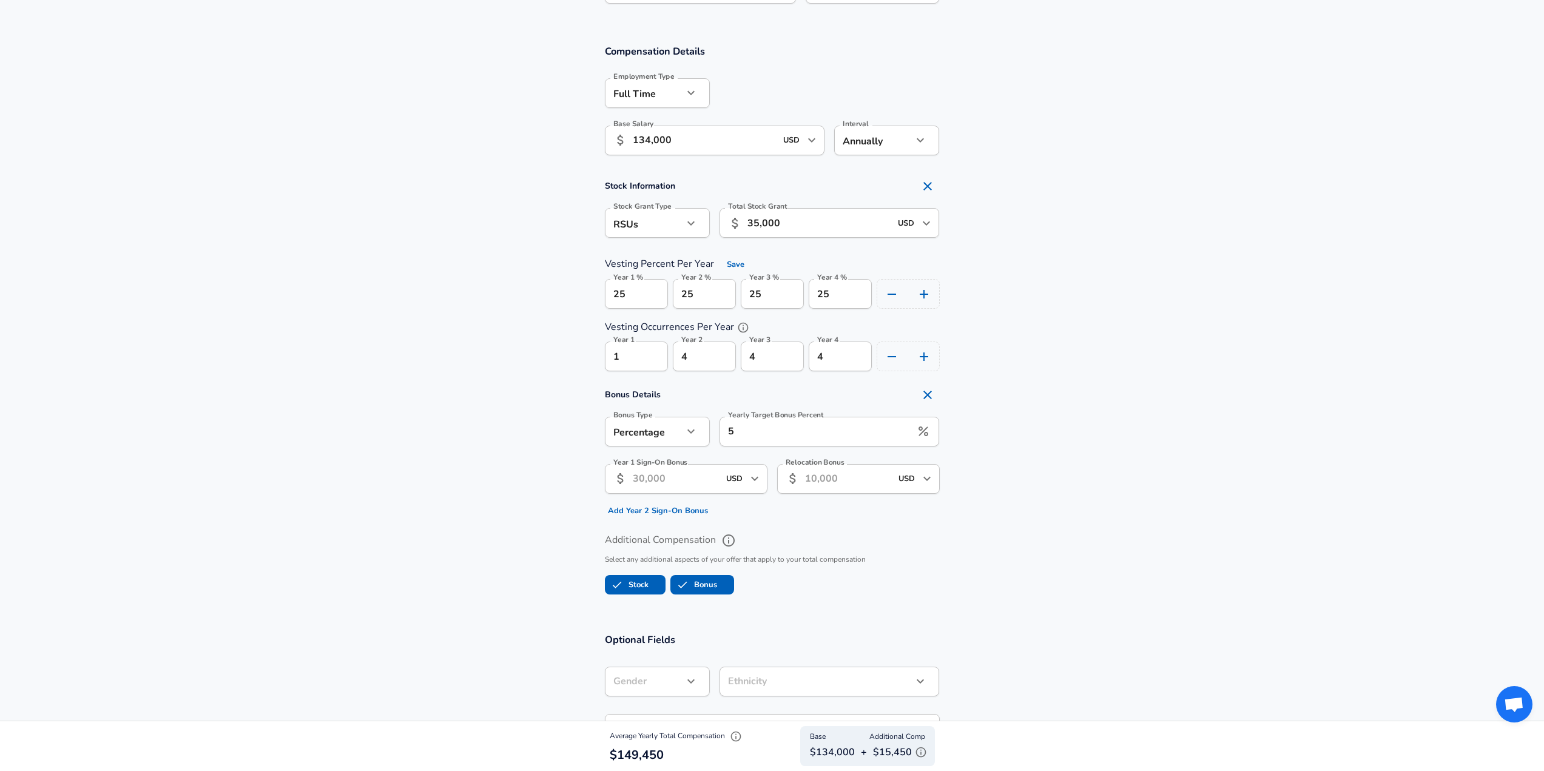
click at [819, 482] on input "Relocation Bonus" at bounding box center [848, 479] width 86 height 30
click at [683, 480] on input "Year 1 Sign-On Bonus" at bounding box center [676, 479] width 86 height 30
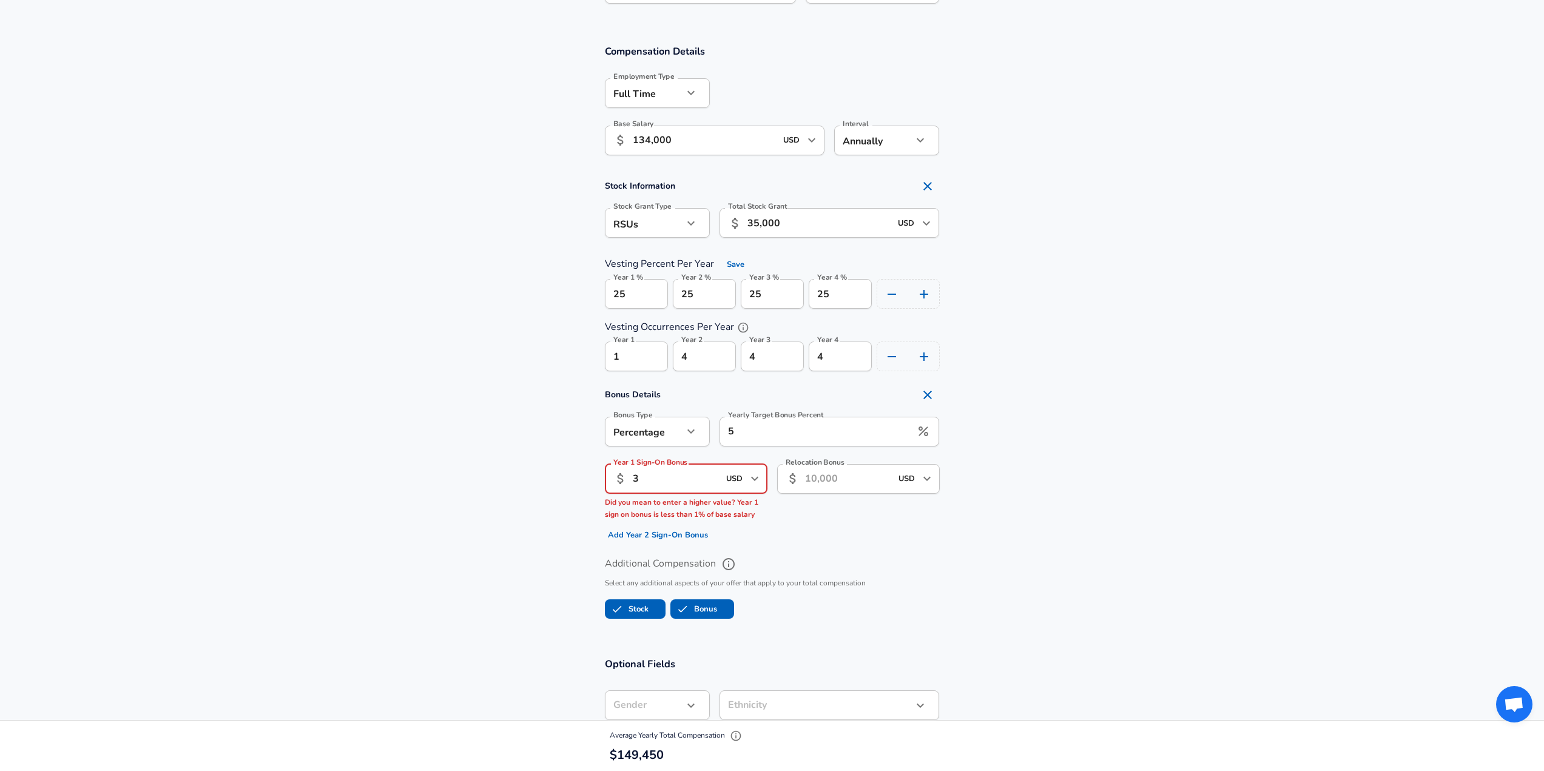
type input "3"
drag, startPoint x: 753, startPoint y: 229, endPoint x: 714, endPoint y: 226, distance: 39.6
click at [714, 226] on div "Total Stock Grant ​ 35,000 USD ​ Total Stock Grant" at bounding box center [825, 221] width 230 height 47
type input "20,500"
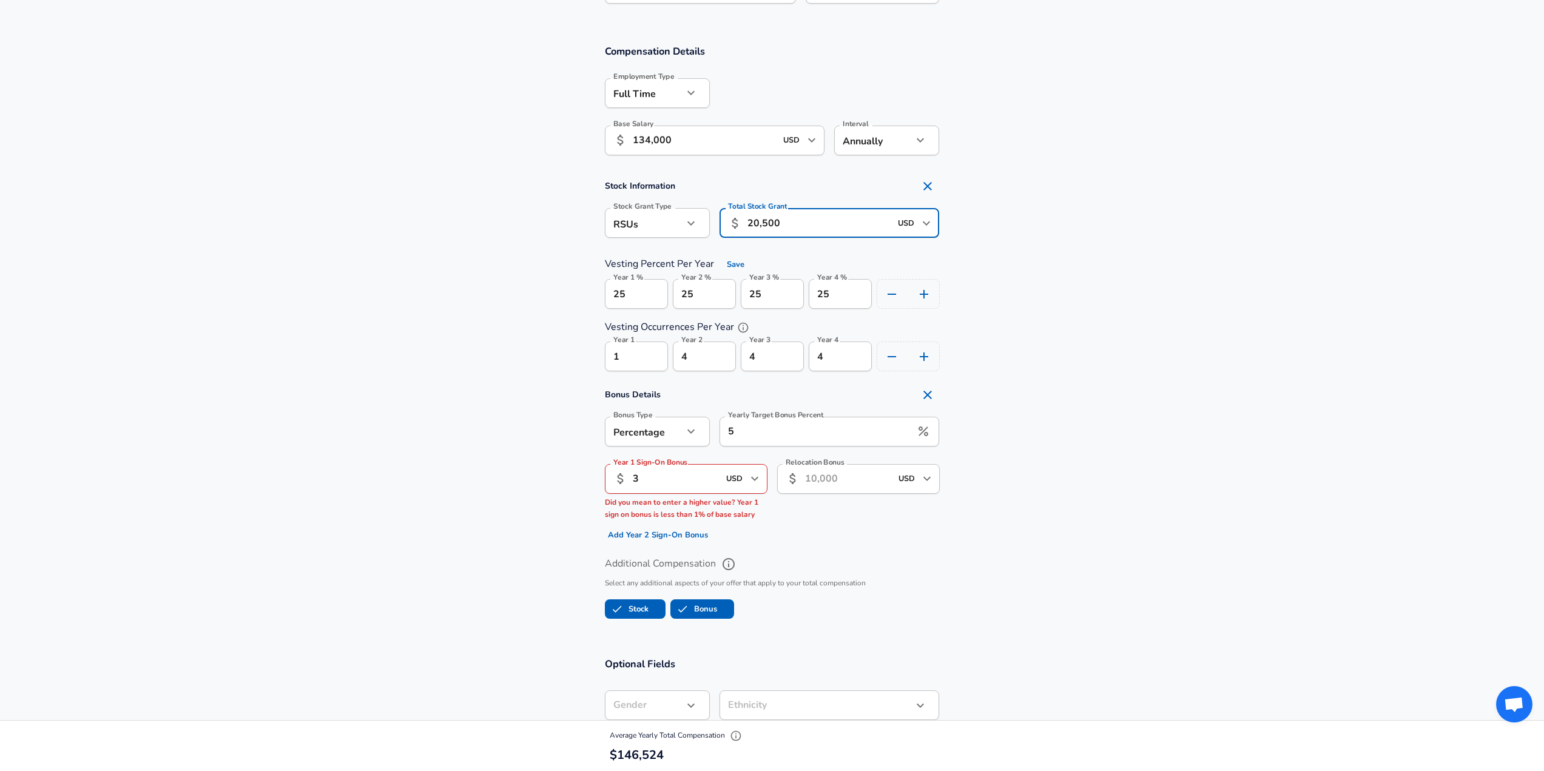
click at [668, 490] on input "3" at bounding box center [676, 479] width 86 height 30
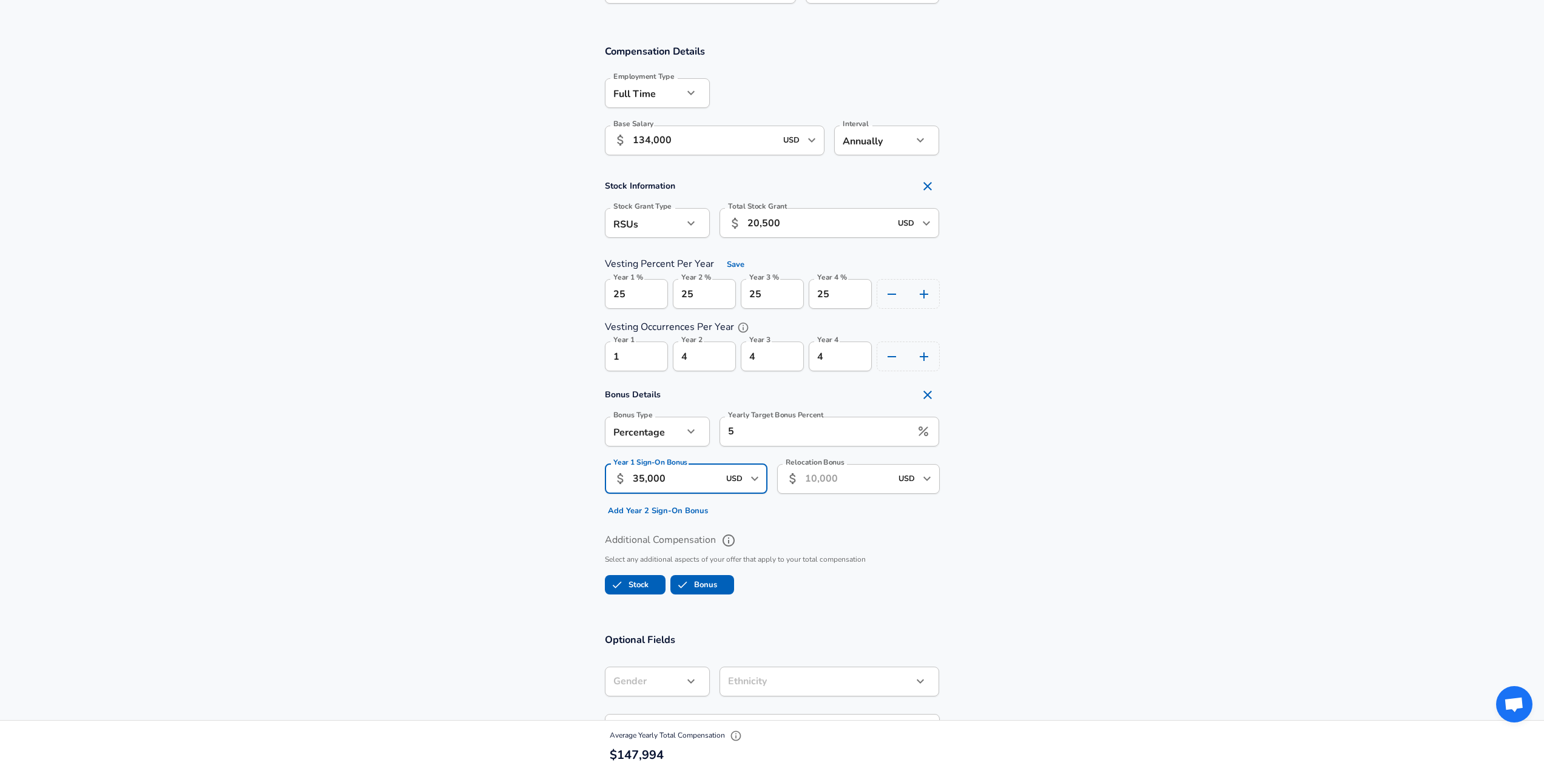
type input "35,000"
click at [738, 477] on input "USD" at bounding box center [734, 478] width 24 height 19
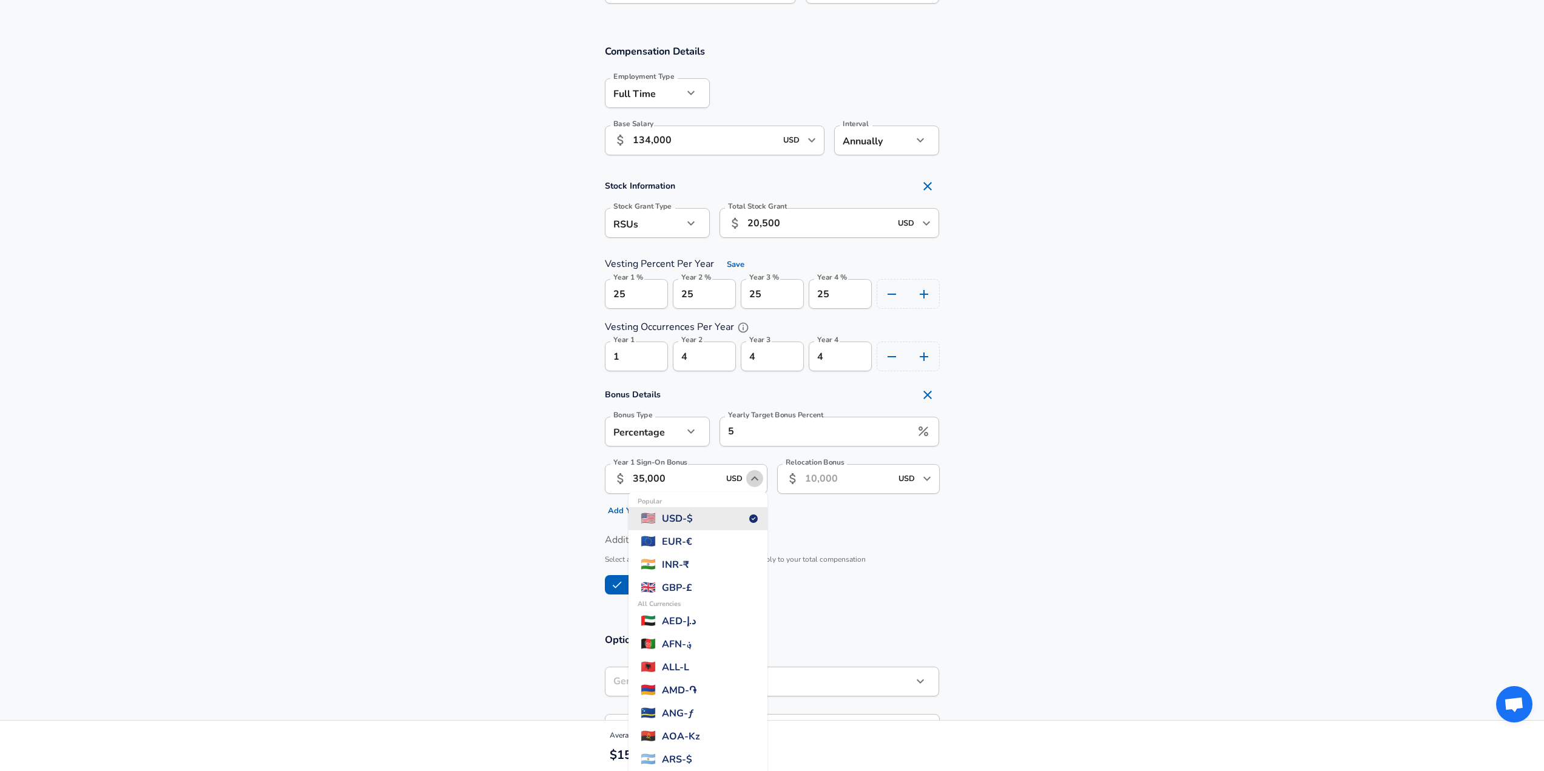
click at [749, 477] on icon "Close" at bounding box center [754, 478] width 15 height 15
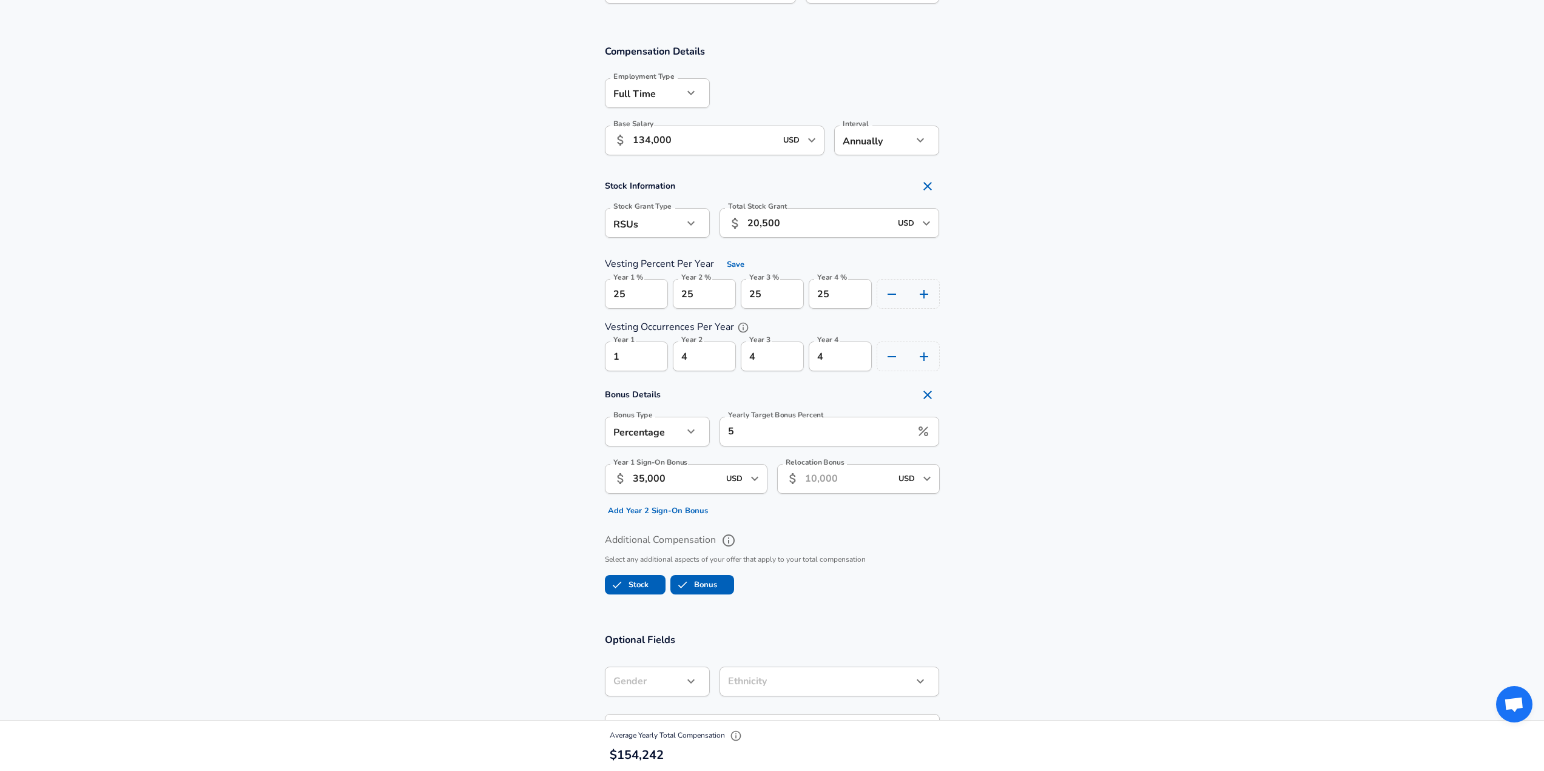
click at [749, 477] on icon "Open" at bounding box center [754, 478] width 15 height 15
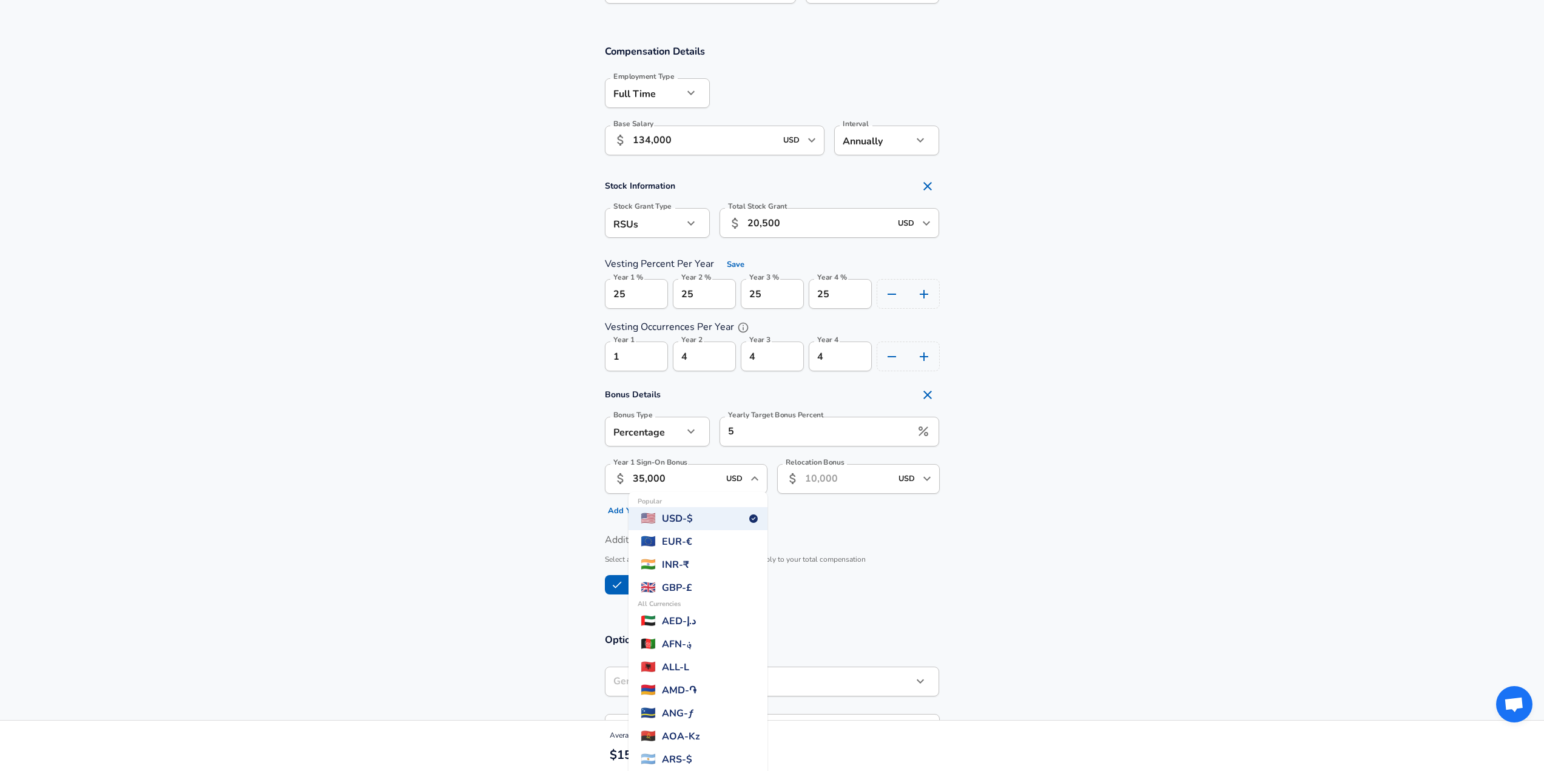
scroll to position [121, 0]
click at [876, 566] on div "Additional Compensation Select any additional aspects of your offer that apply …" at bounding box center [772, 565] width 335 height 70
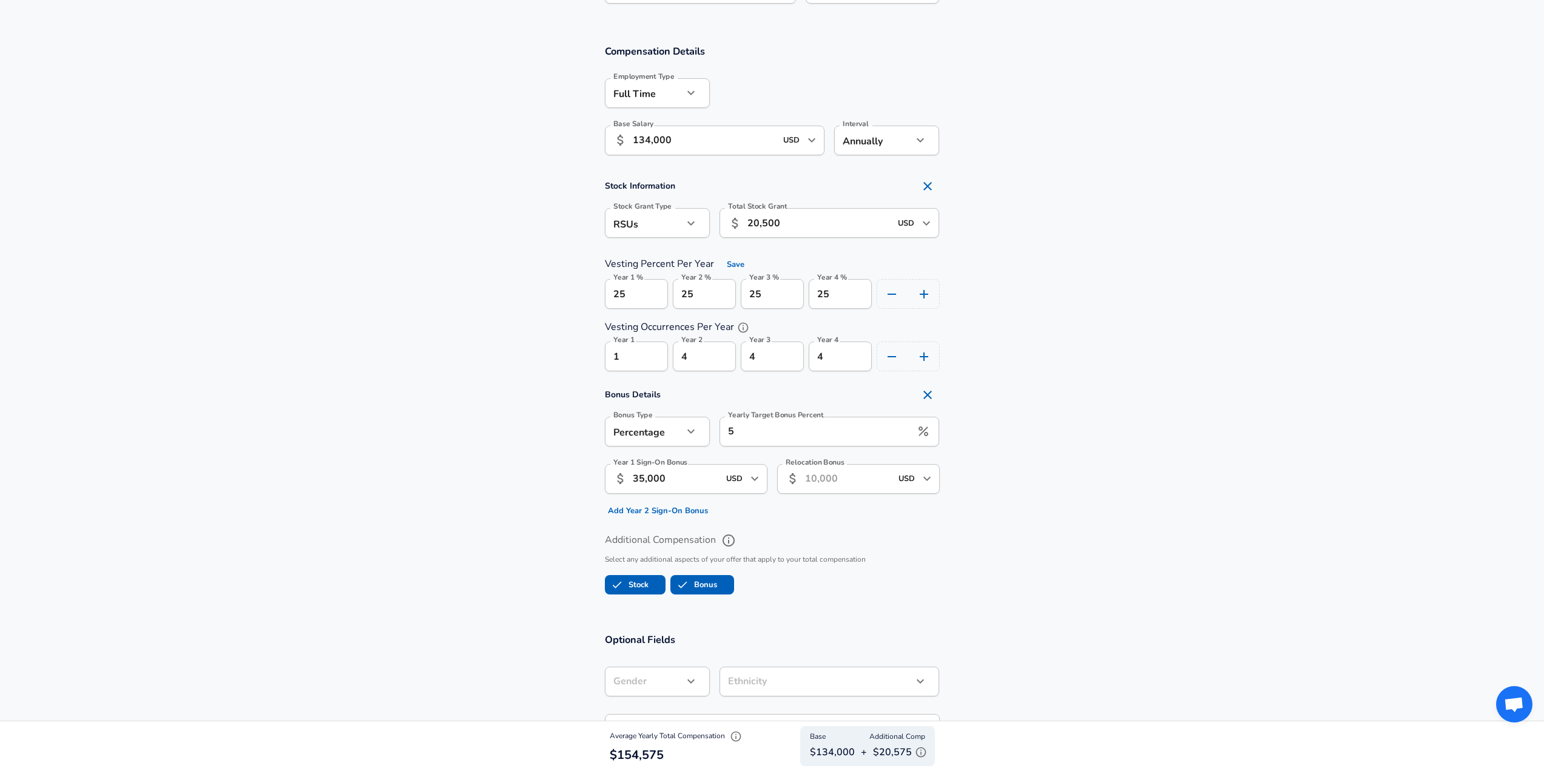
click at [920, 537] on label "Additional Compensation" at bounding box center [772, 540] width 335 height 21
click at [739, 537] on button "Additional Compensation" at bounding box center [728, 540] width 21 height 21
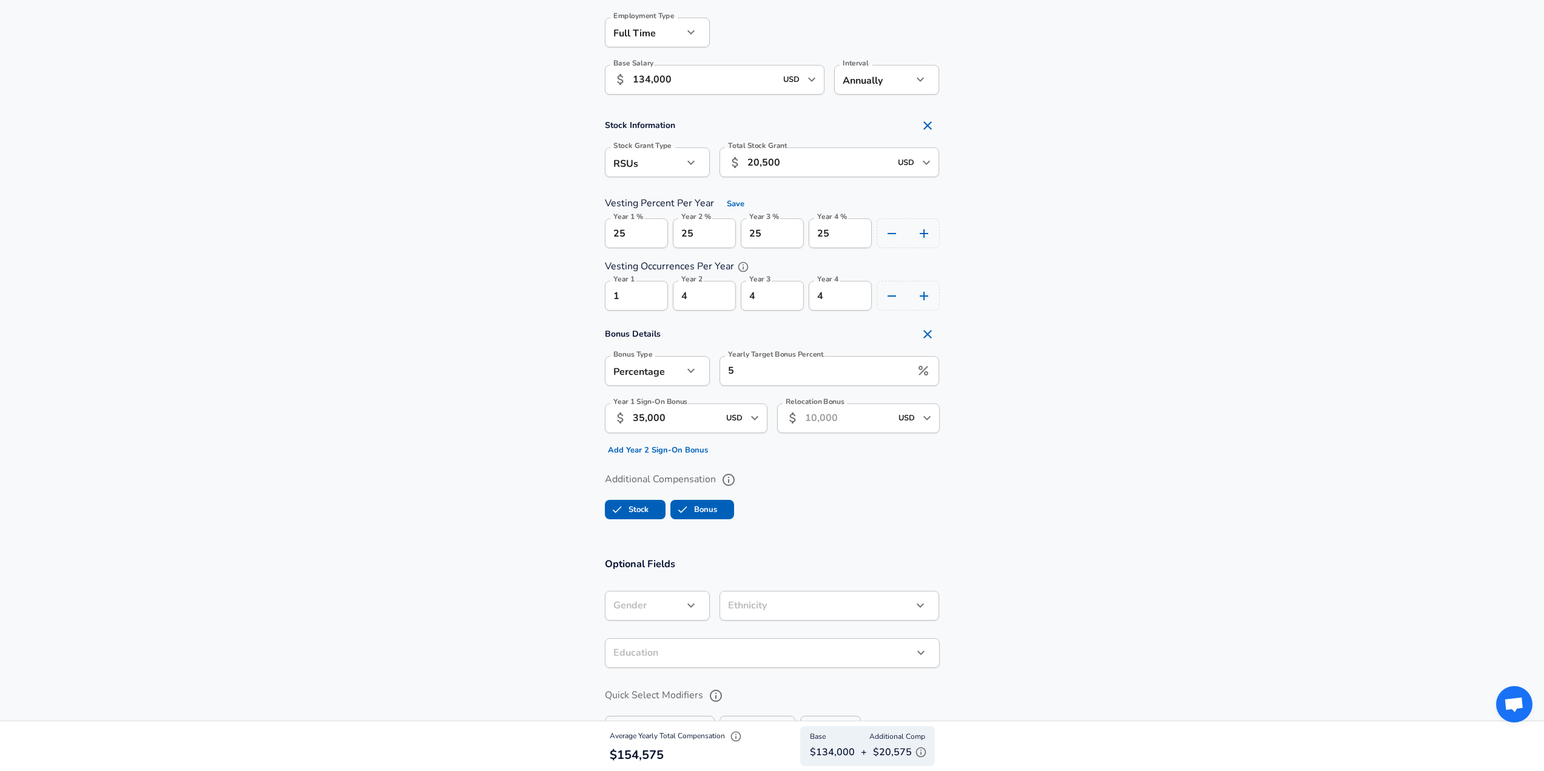
scroll to position [704, 0]
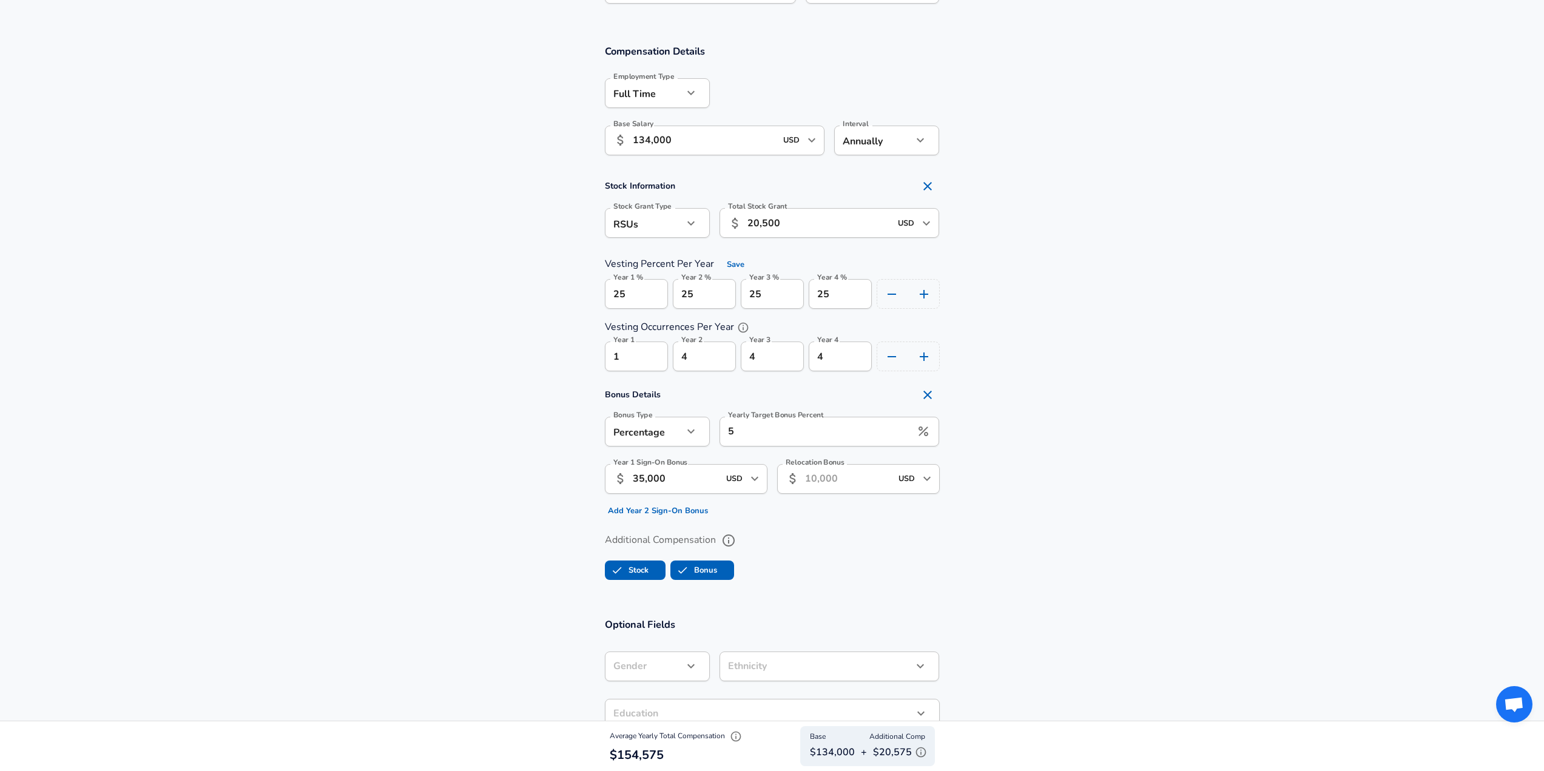
click at [667, 509] on button "Add Year 2 Sign-On Bonus" at bounding box center [658, 511] width 106 height 19
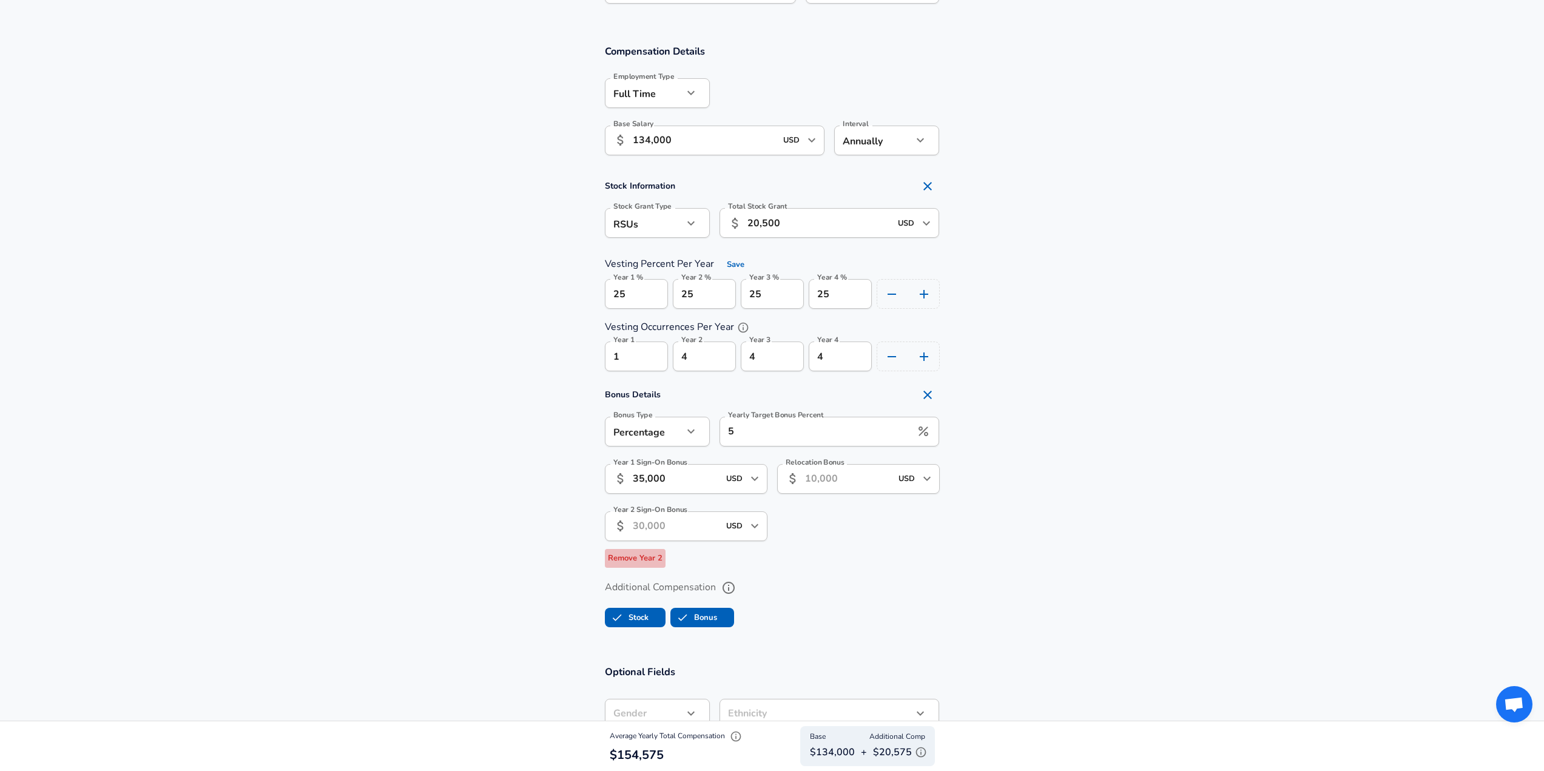
click at [651, 558] on button "Remove Year 2" at bounding box center [635, 558] width 61 height 19
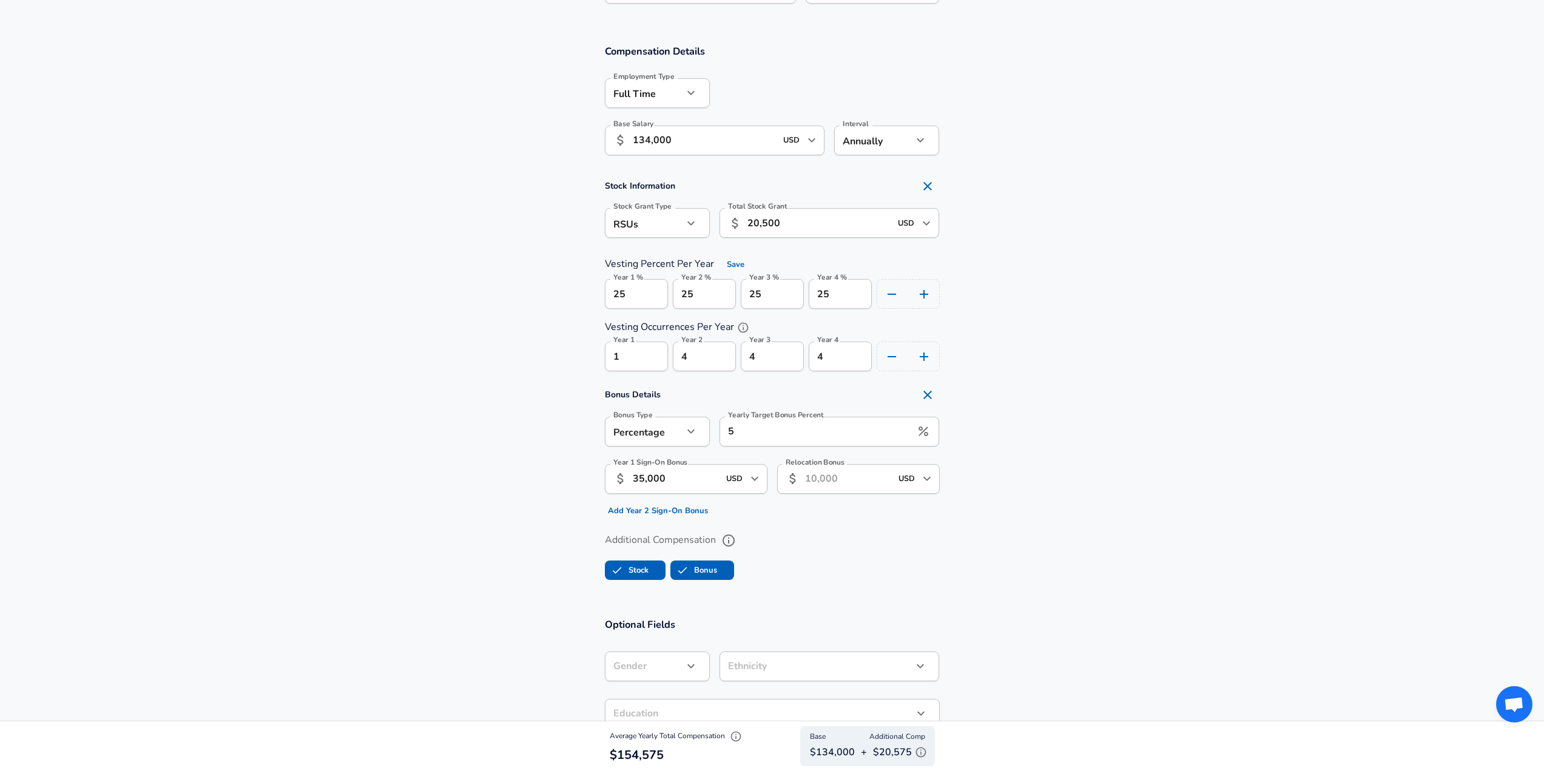
click at [724, 539] on icon "help" at bounding box center [728, 540] width 15 height 15
click at [725, 539] on icon "help" at bounding box center [728, 540] width 15 height 15
click at [792, 226] on input "20,500" at bounding box center [819, 223] width 144 height 30
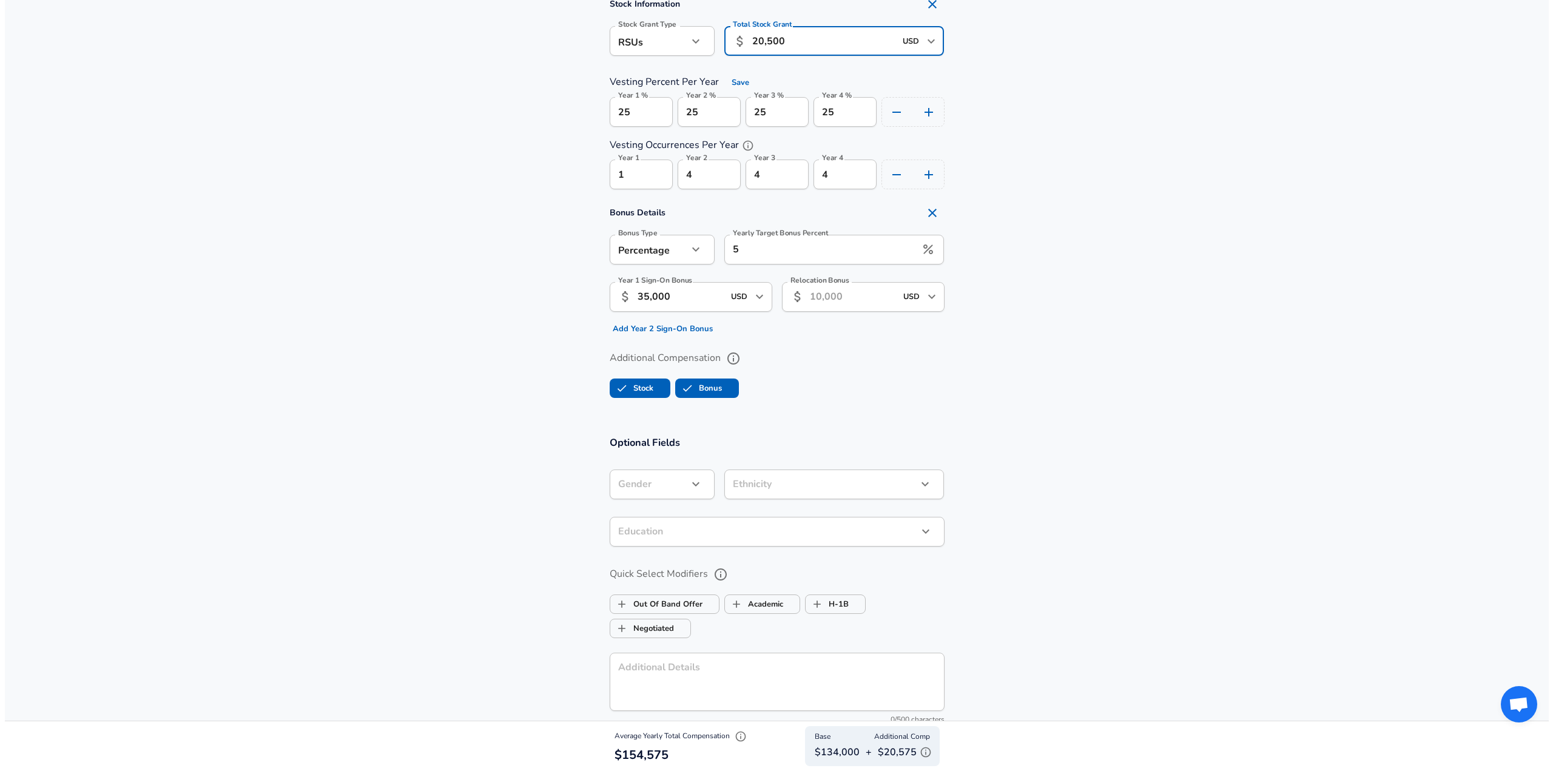
scroll to position [1189, 0]
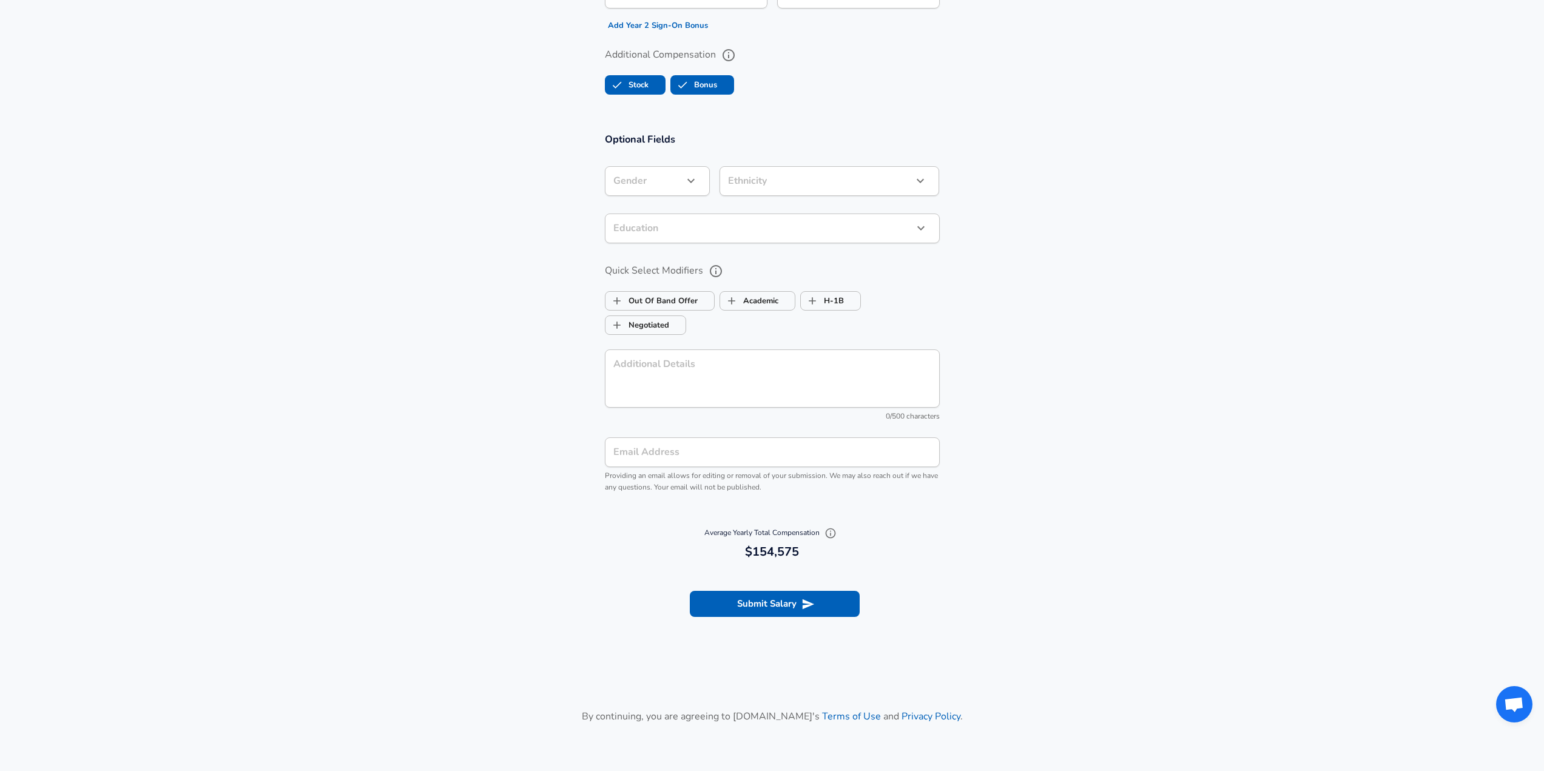
click at [804, 597] on icon "submit" at bounding box center [807, 603] width 13 height 13
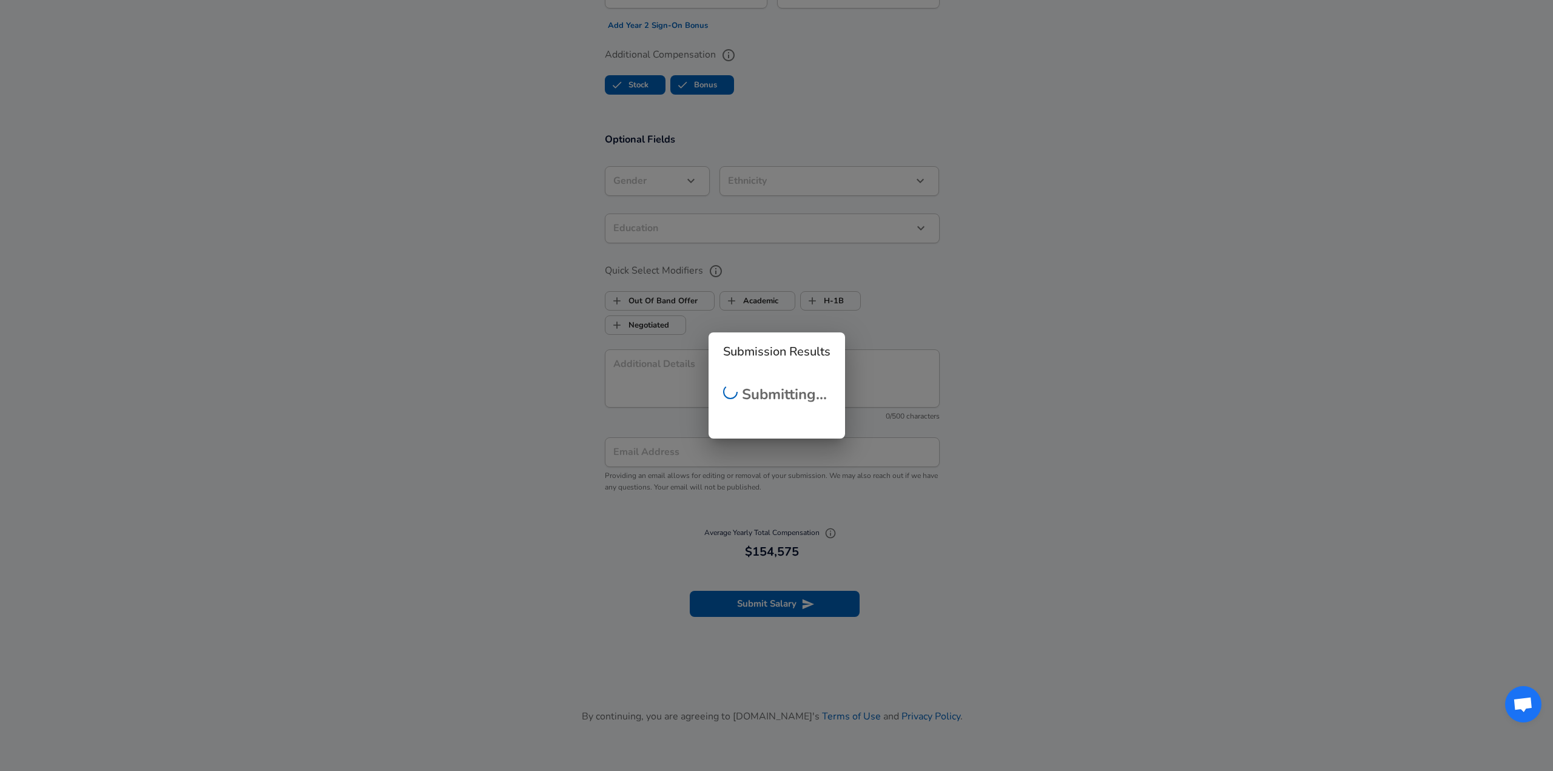
scroll to position [154, 0]
